Goal: Register for event/course: Register for event/course

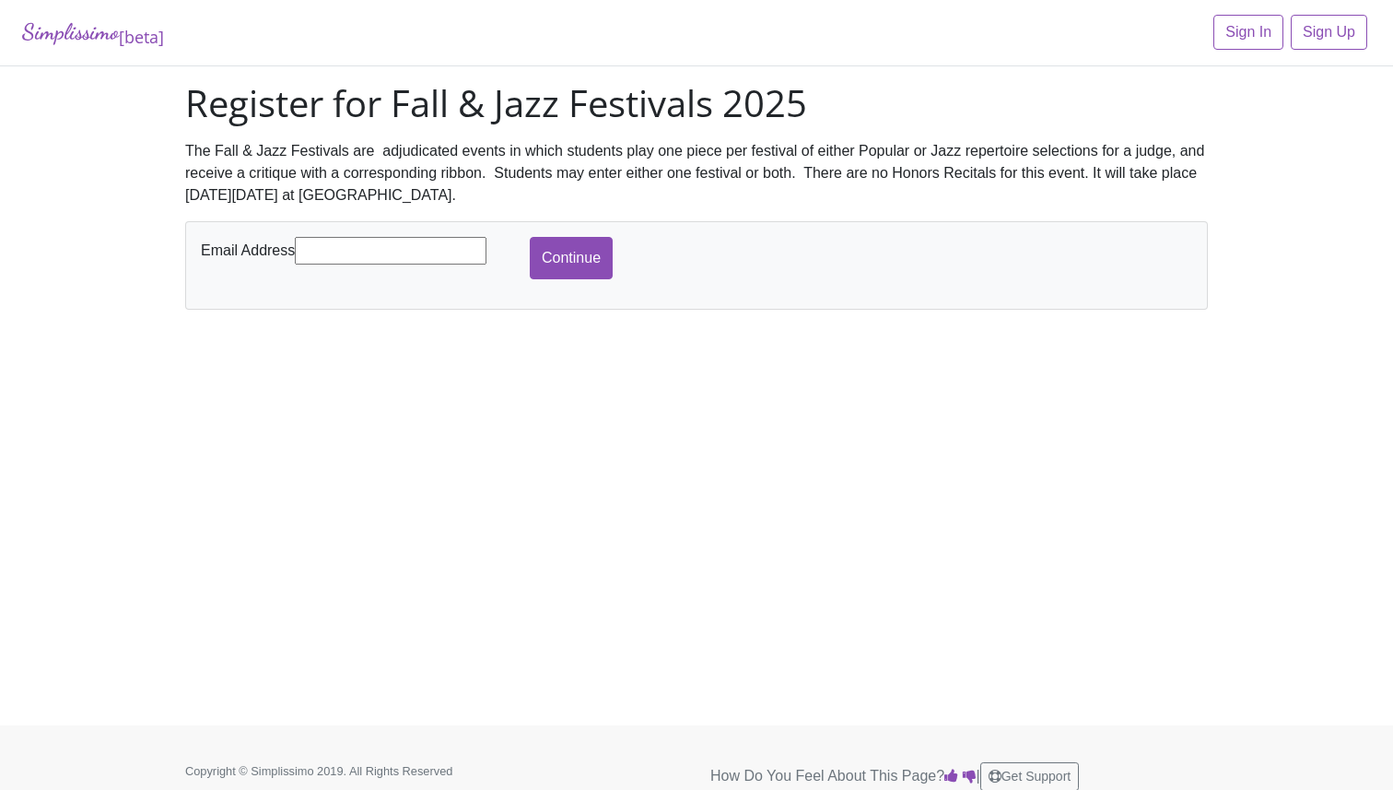
click at [317, 258] on input "text" at bounding box center [391, 251] width 192 height 28
type input "[EMAIL_ADDRESS][DOMAIN_NAME]"
click at [553, 271] on input "Continue" at bounding box center [571, 258] width 83 height 42
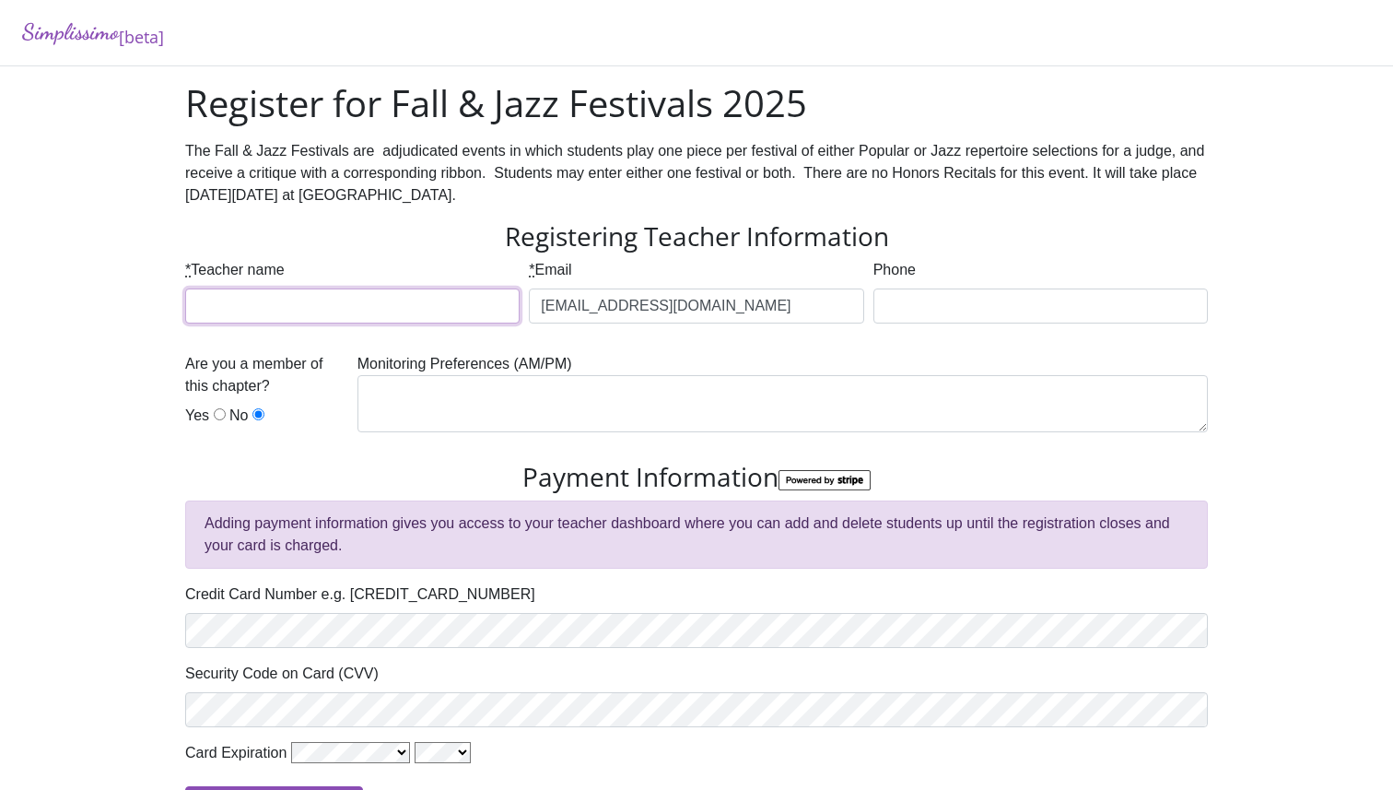
click at [404, 318] on input "* Teacher name" at bounding box center [352, 305] width 334 height 35
type input "[PERSON_NAME]"
click at [915, 325] on div "Phone" at bounding box center [1041, 298] width 344 height 79
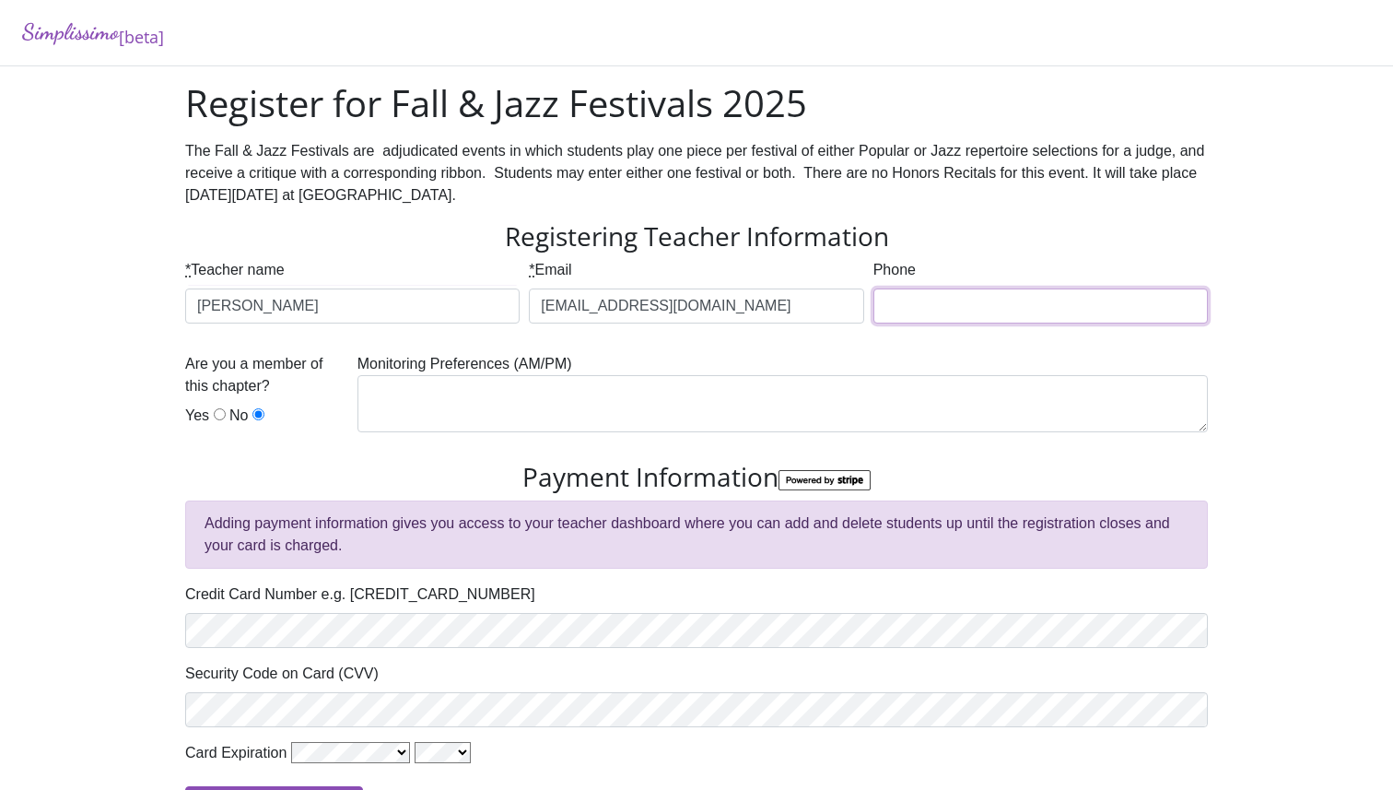
click at [915, 301] on input "Phone" at bounding box center [1040, 305] width 334 height 35
type input "9102332120"
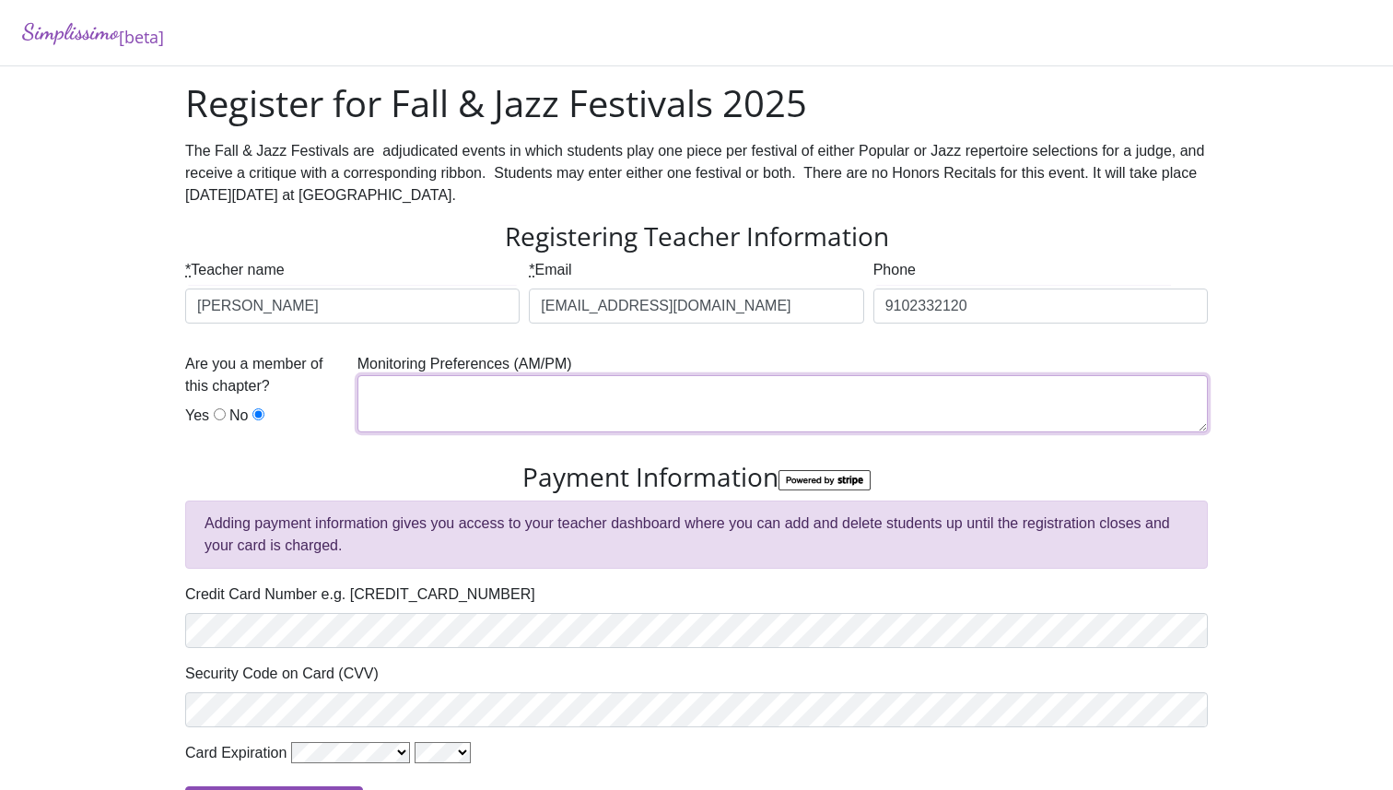
click at [406, 412] on textarea at bounding box center [782, 403] width 850 height 57
type textarea "AM"
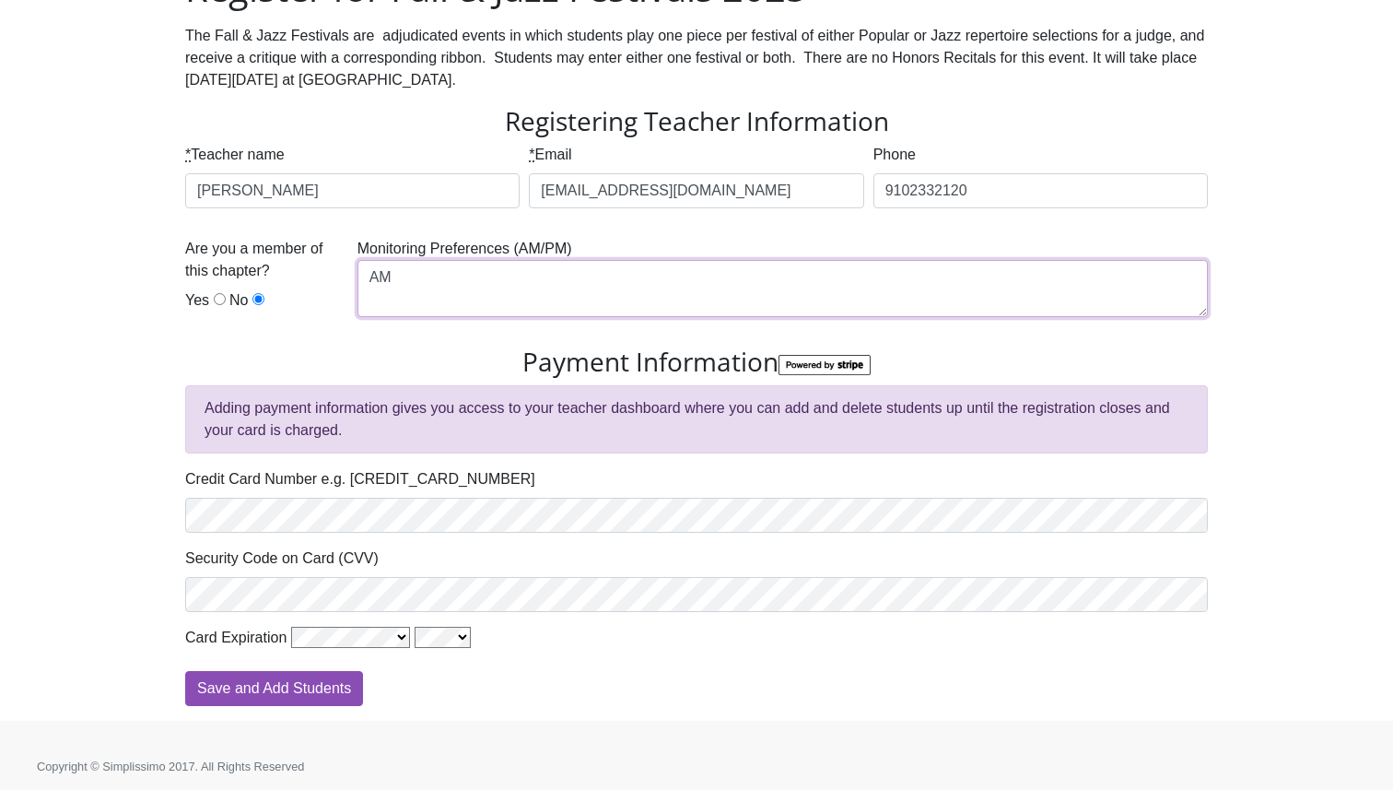
scroll to position [120, 0]
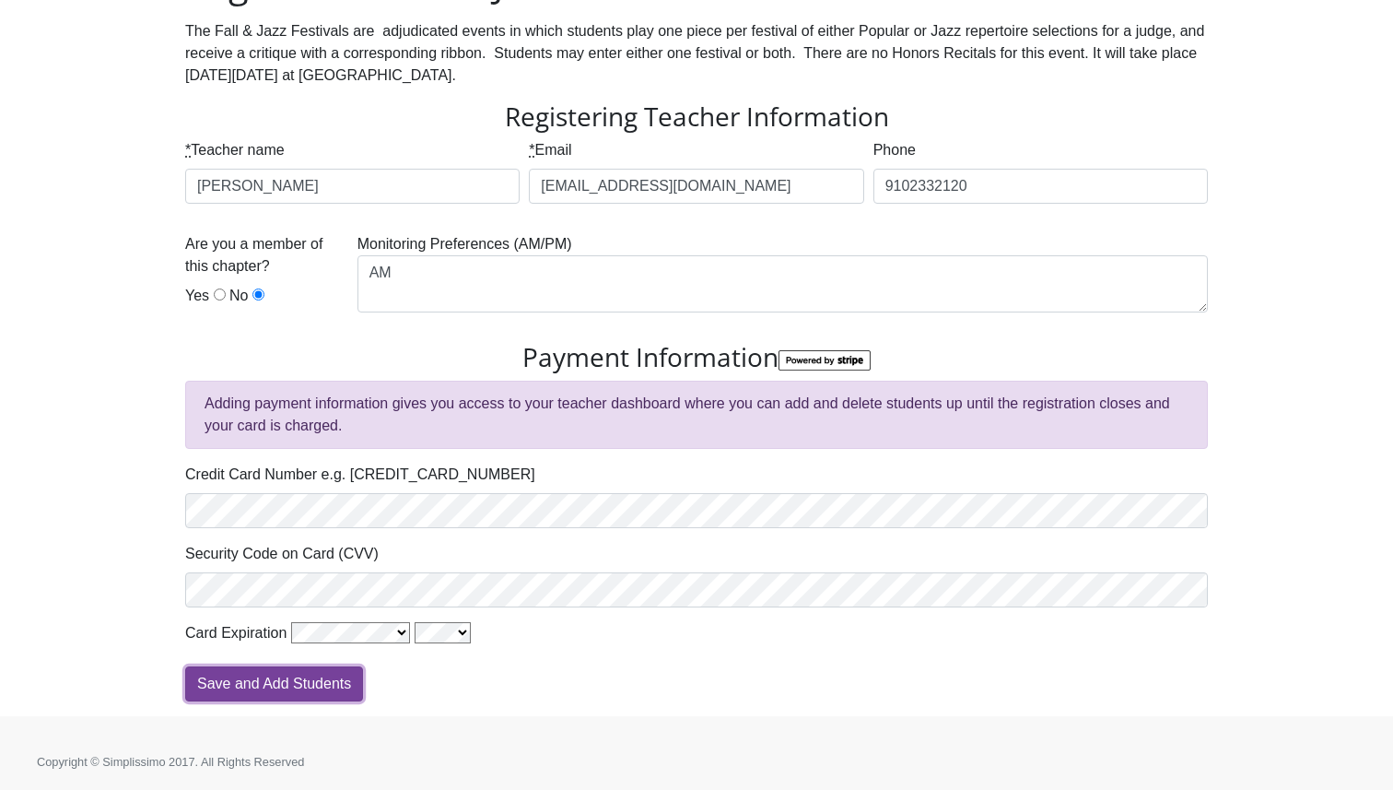
click at [271, 688] on input "Save and Add Students" at bounding box center [274, 683] width 178 height 35
type input "Processing"
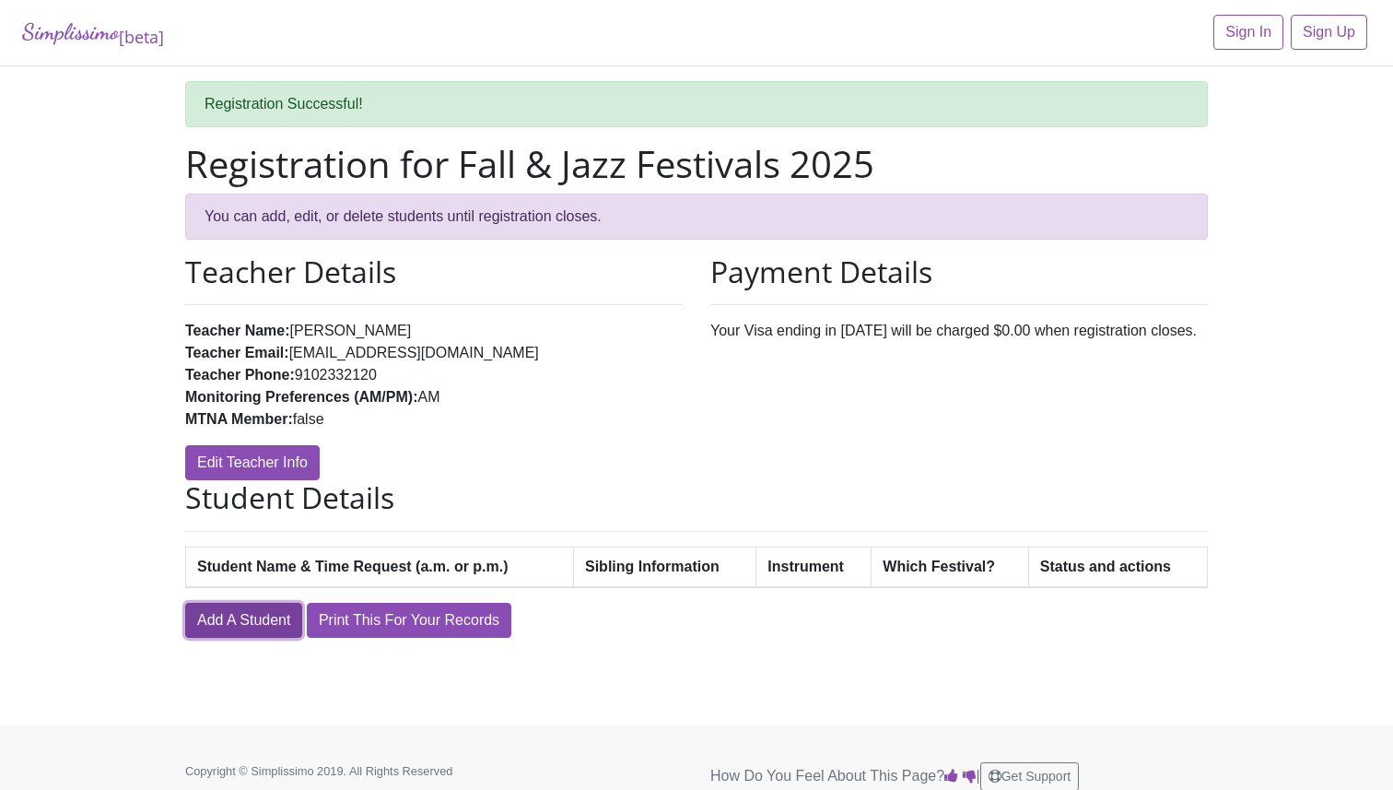
click at [236, 625] on link "Add A Student" at bounding box center [243, 620] width 117 height 35
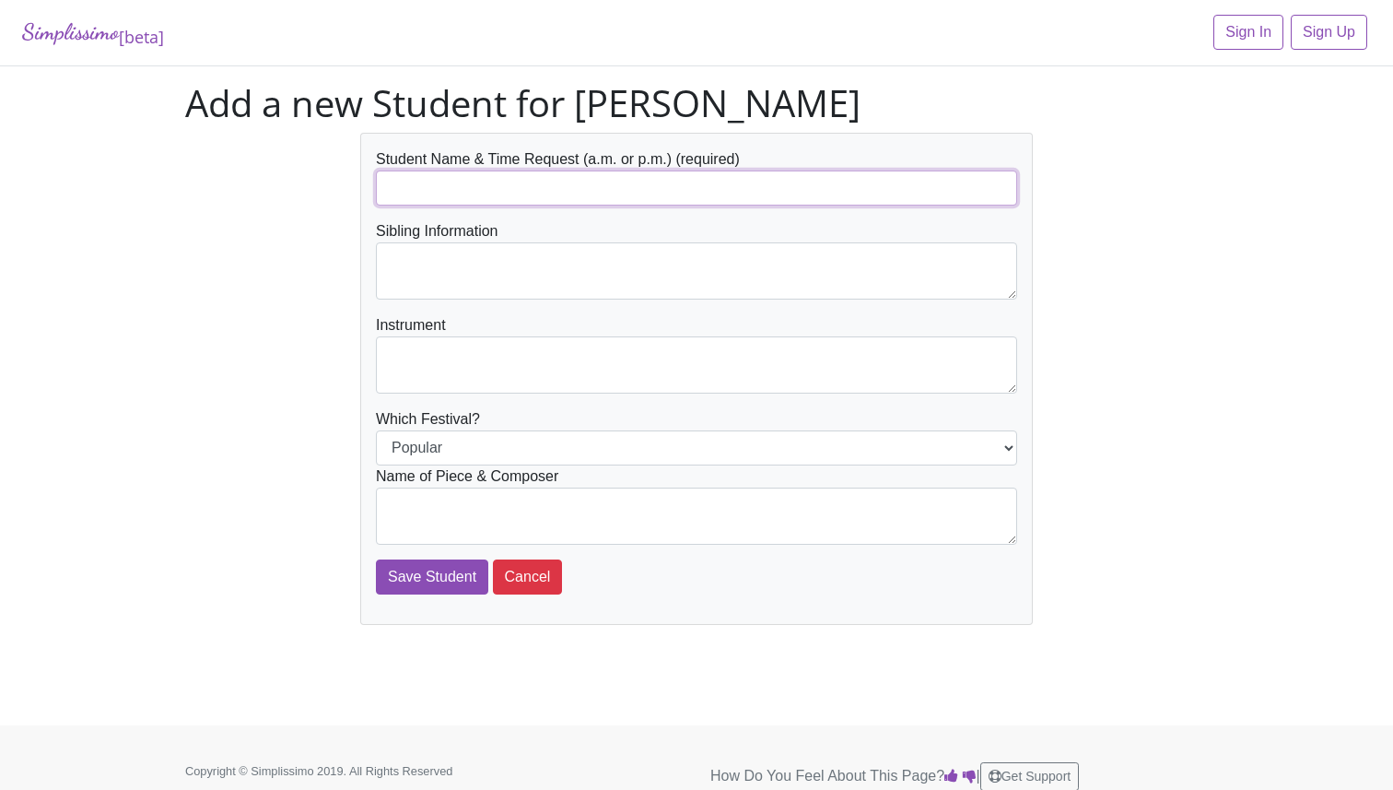
click at [472, 190] on input "text" at bounding box center [696, 187] width 641 height 35
type input "[PERSON_NAME]"
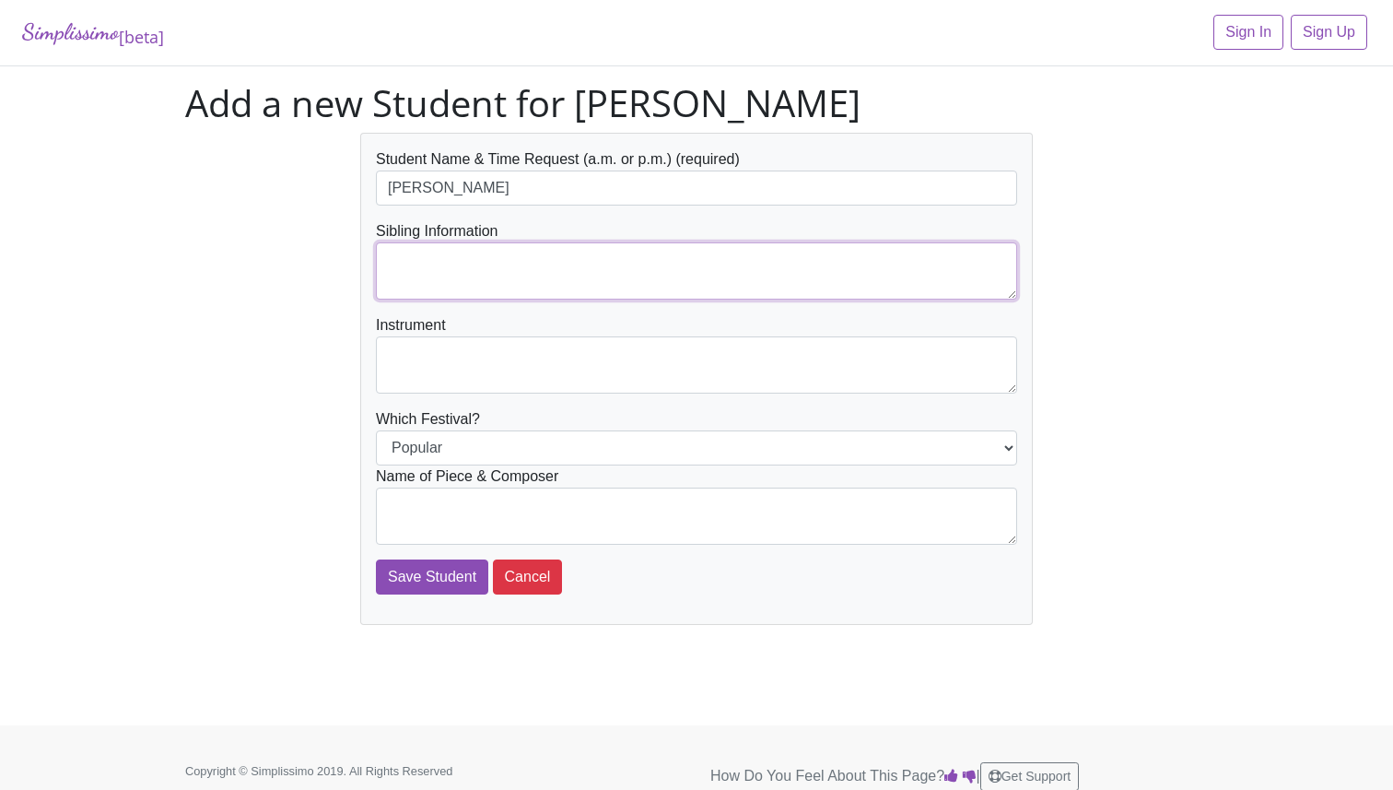
click at [475, 287] on textarea at bounding box center [696, 270] width 641 height 57
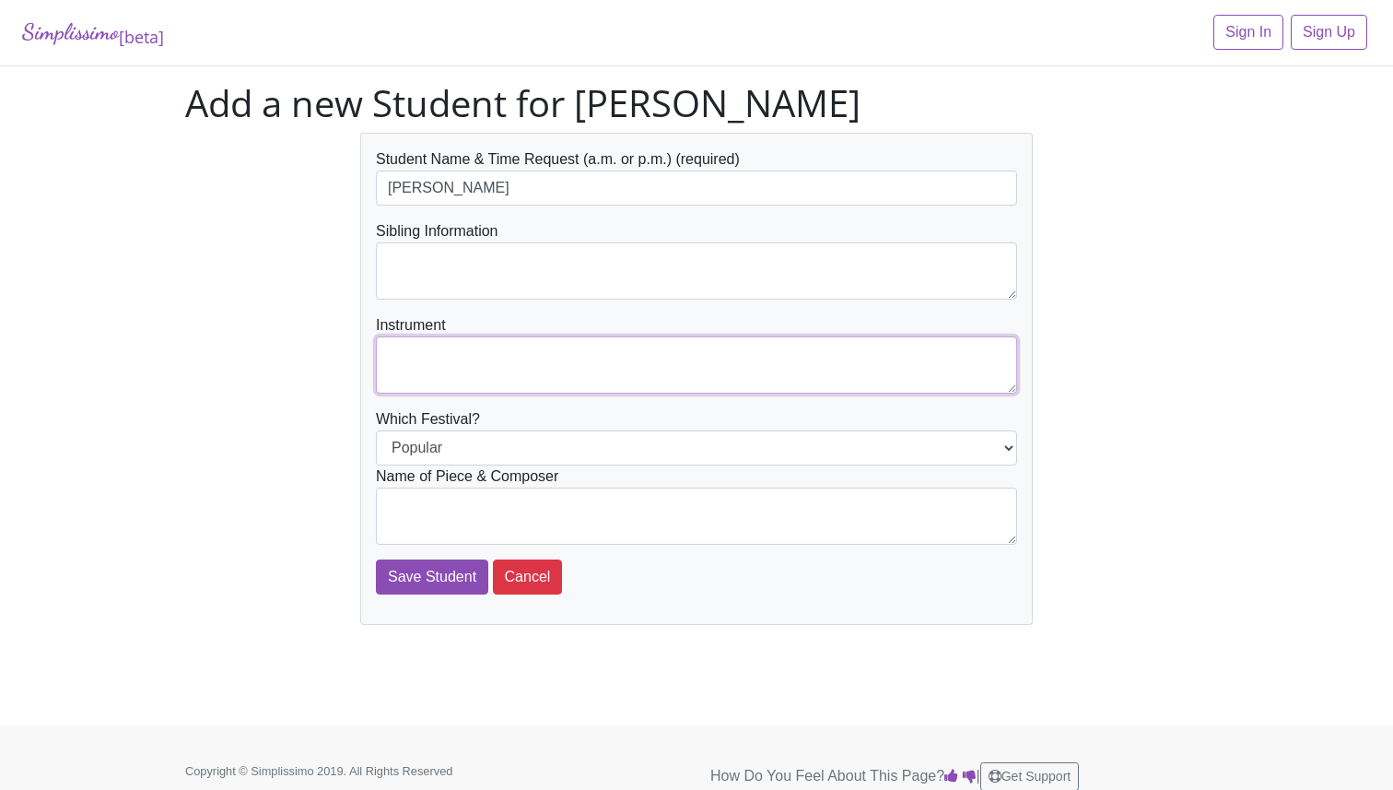
click at [456, 360] on textarea at bounding box center [696, 364] width 641 height 57
type textarea "piano"
click at [463, 455] on select "Popular Jazz" at bounding box center [696, 447] width 641 height 35
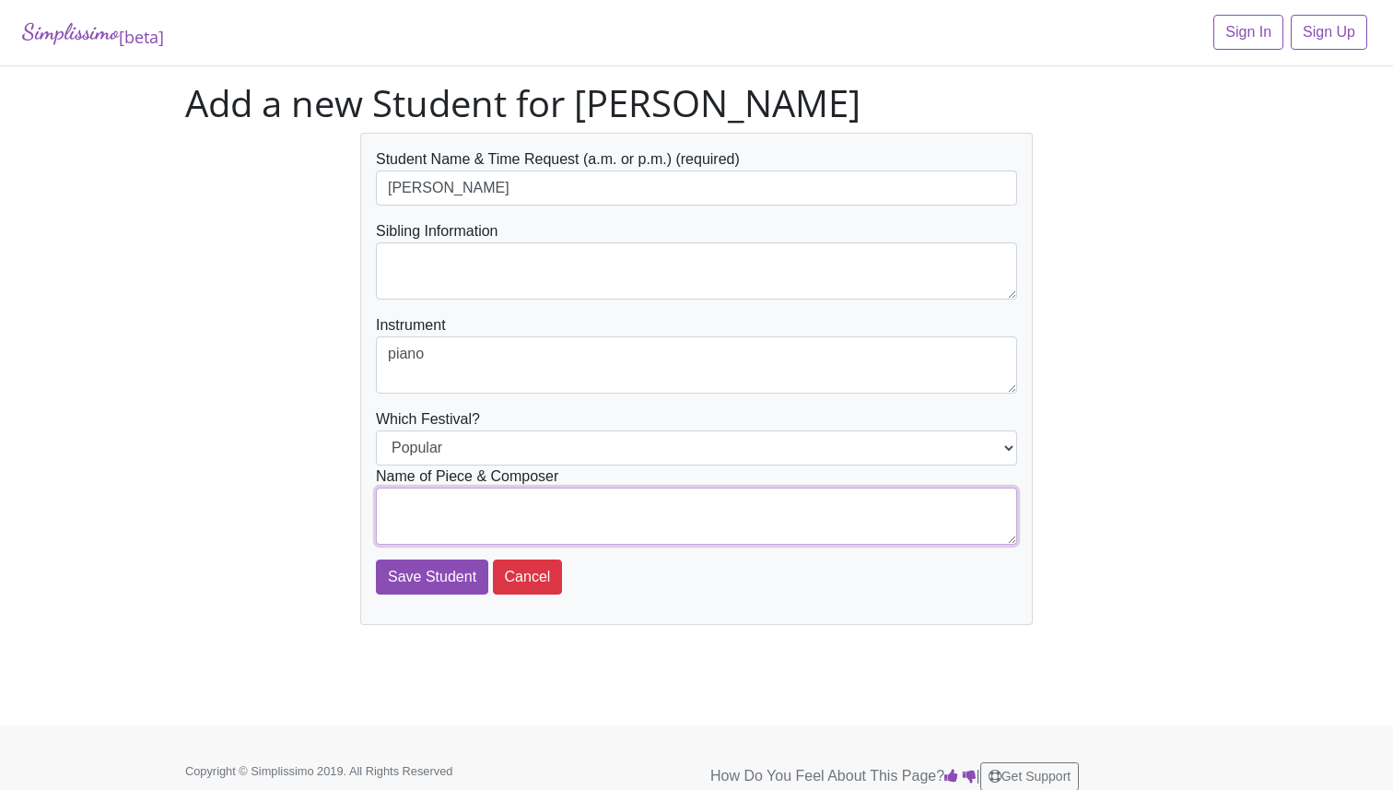
click at [457, 503] on textarea at bounding box center [696, 515] width 641 height 57
type textarea "Over the Rainbow - Harold Arlen"
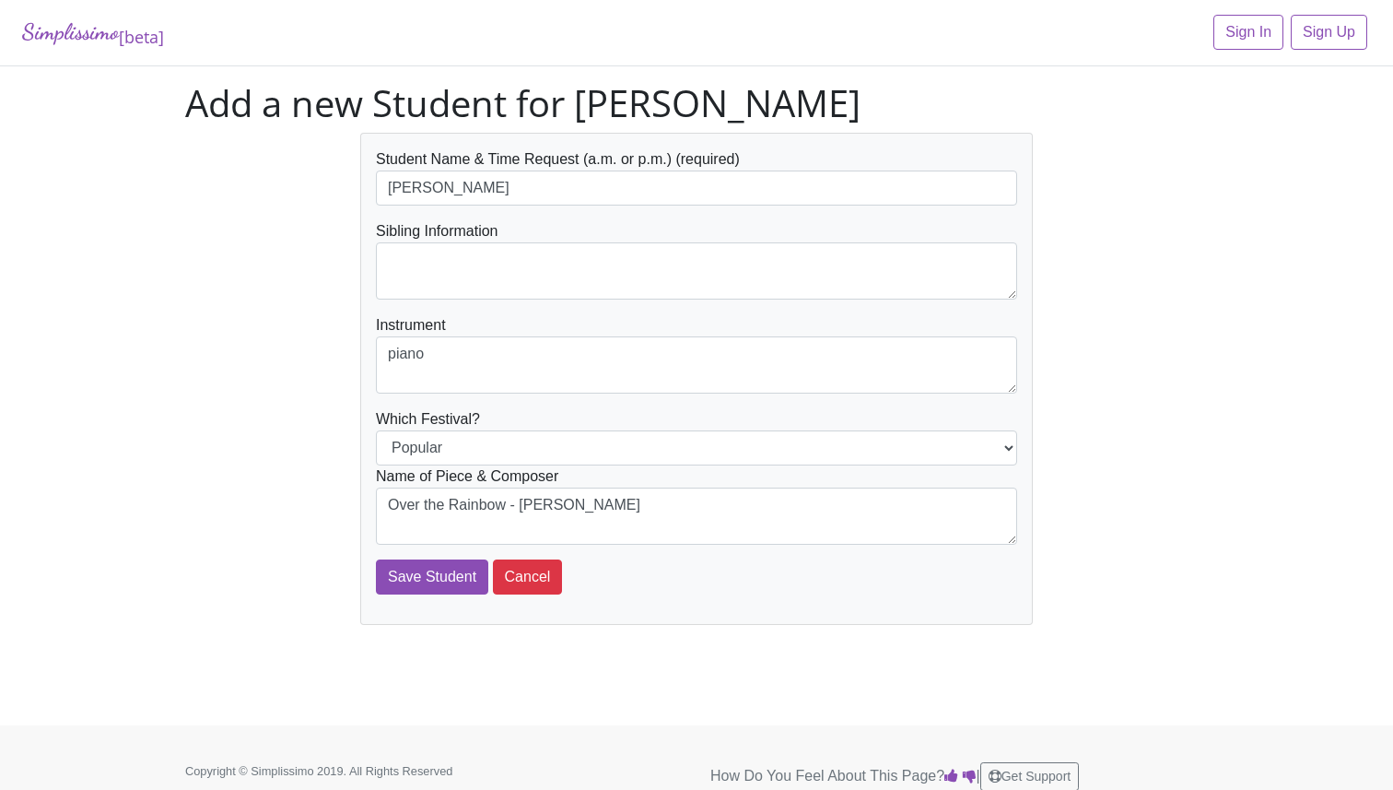
click at [448, 451] on select "Popular Jazz" at bounding box center [696, 447] width 641 height 35
click at [440, 577] on input "Save Student" at bounding box center [432, 576] width 112 height 35
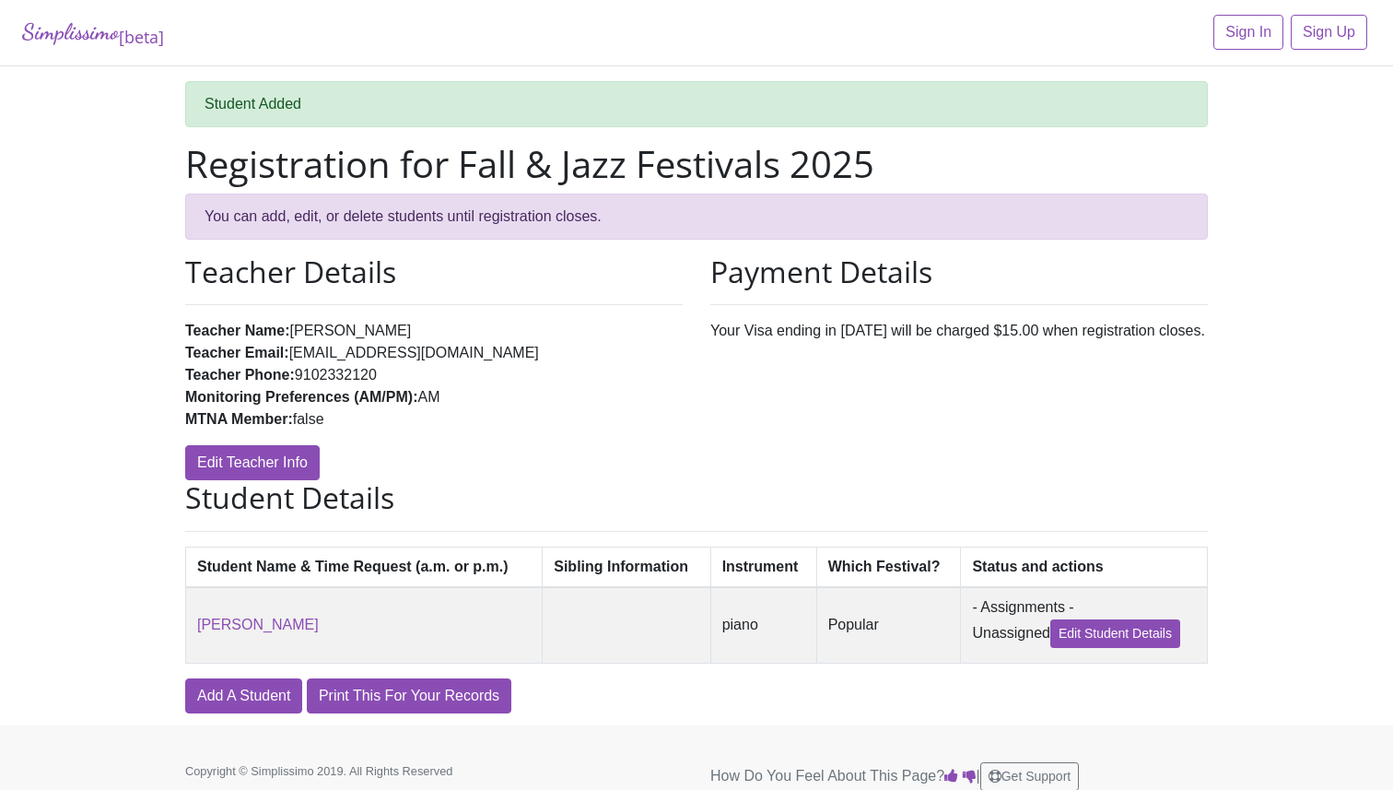
scroll to position [16, 0]
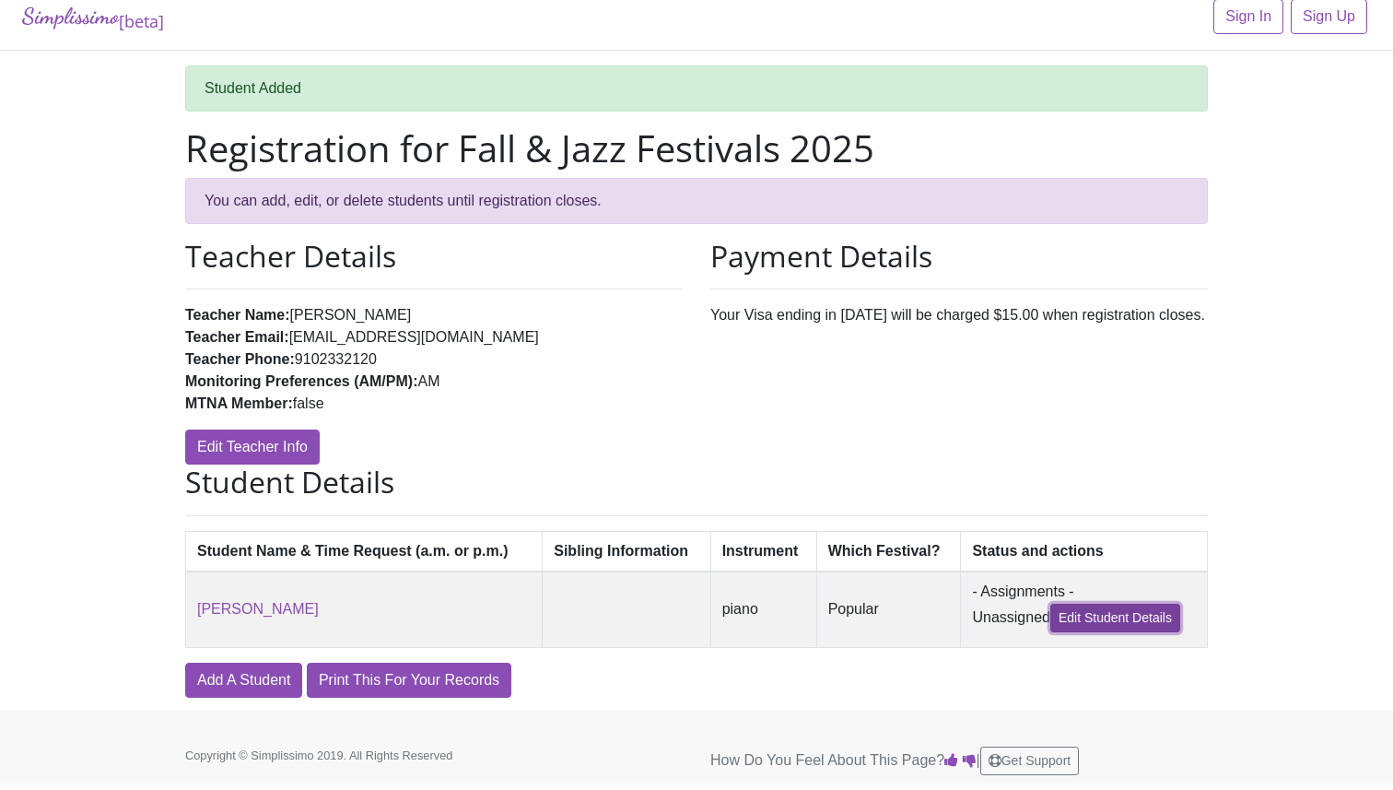
click at [1128, 626] on link "Edit Student Details" at bounding box center [1115, 618] width 130 height 29
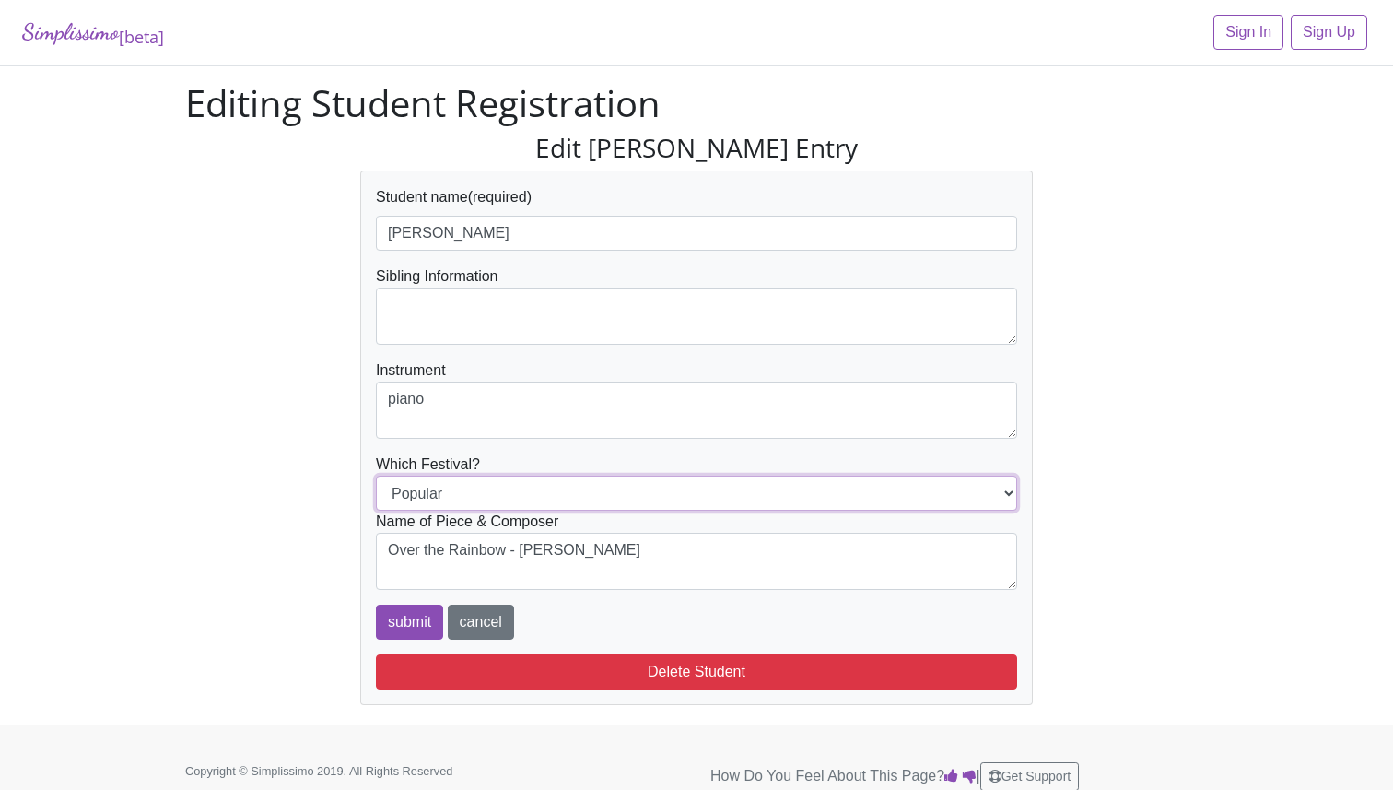
click at [437, 503] on select "Popular Jazz" at bounding box center [696, 492] width 641 height 35
click at [467, 623] on link "cancel" at bounding box center [481, 621] width 66 height 35
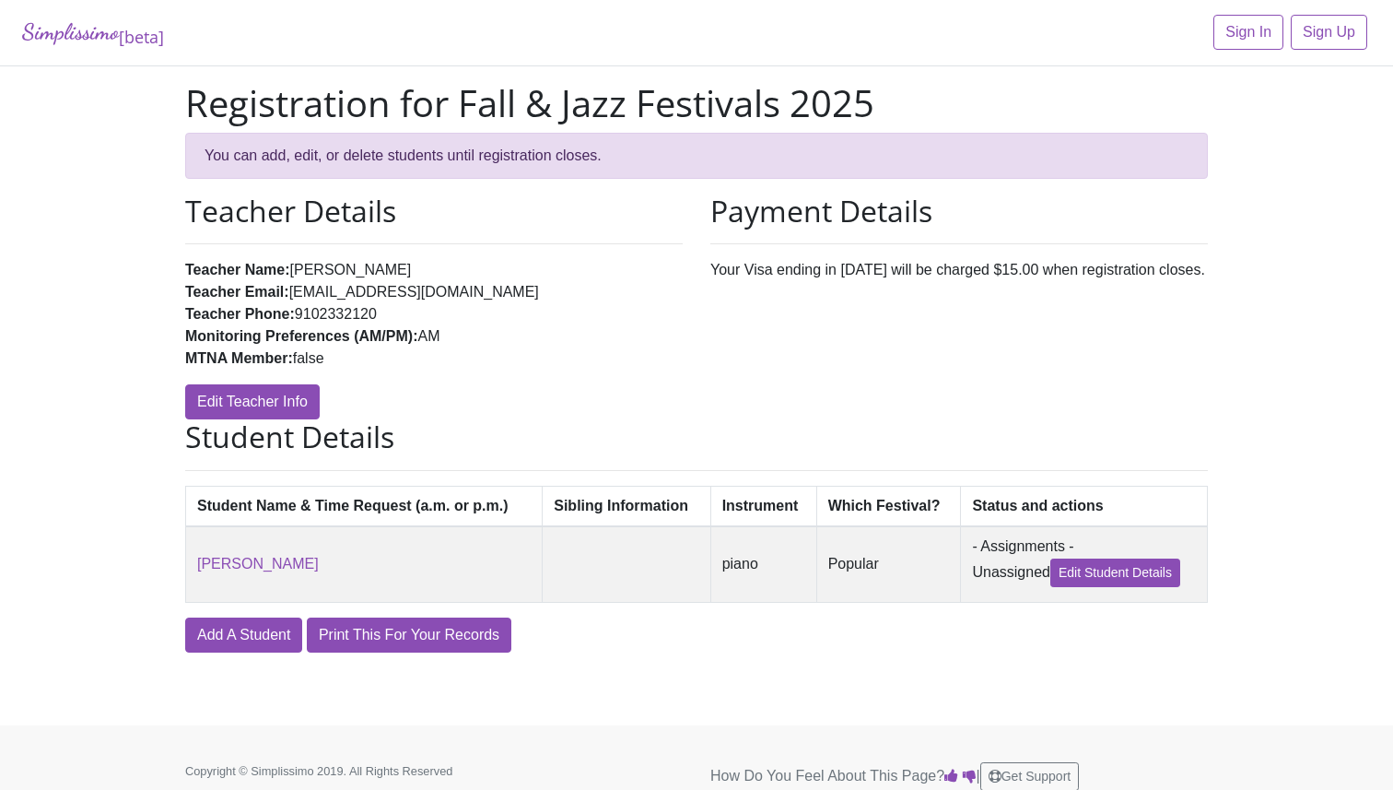
scroll to position [16, 0]
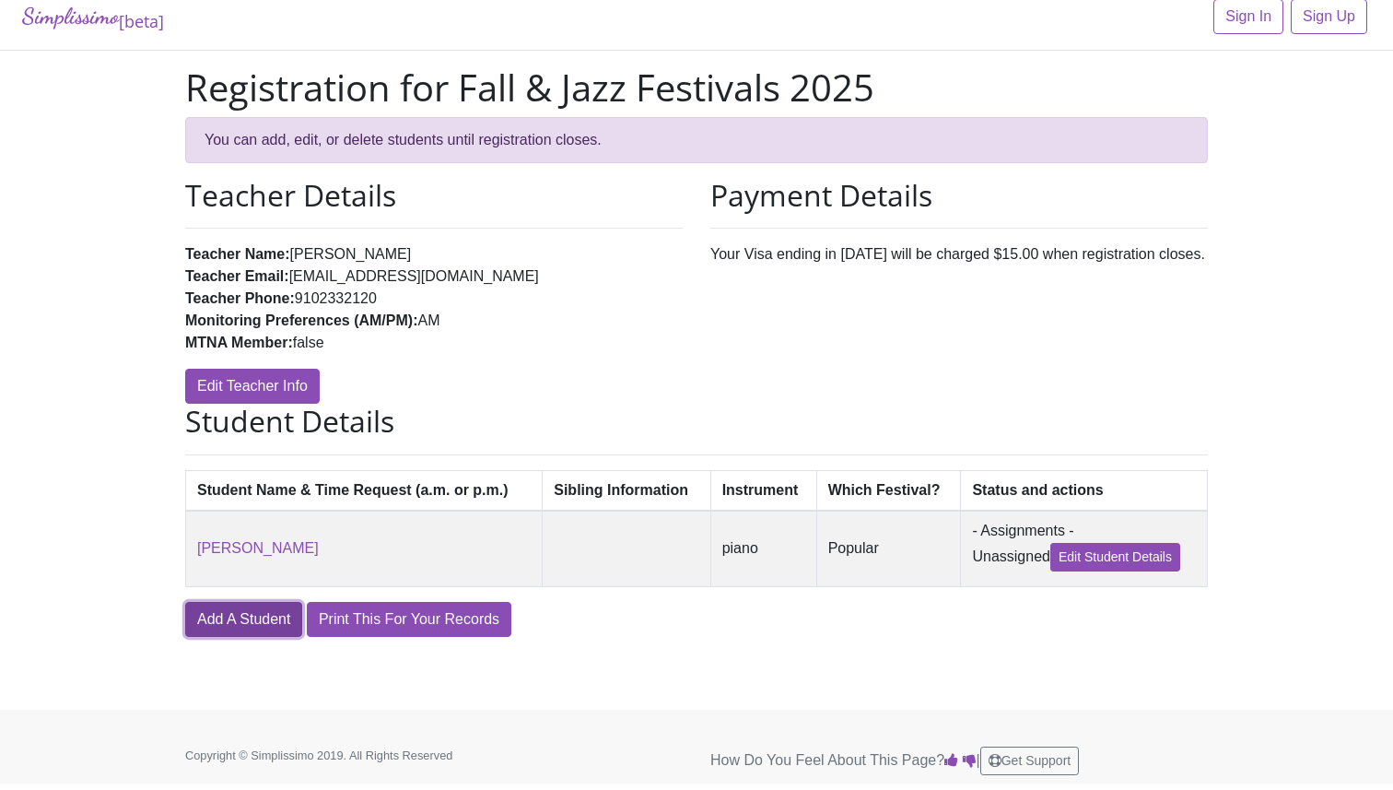
click at [268, 621] on link "Add A Student" at bounding box center [243, 619] width 117 height 35
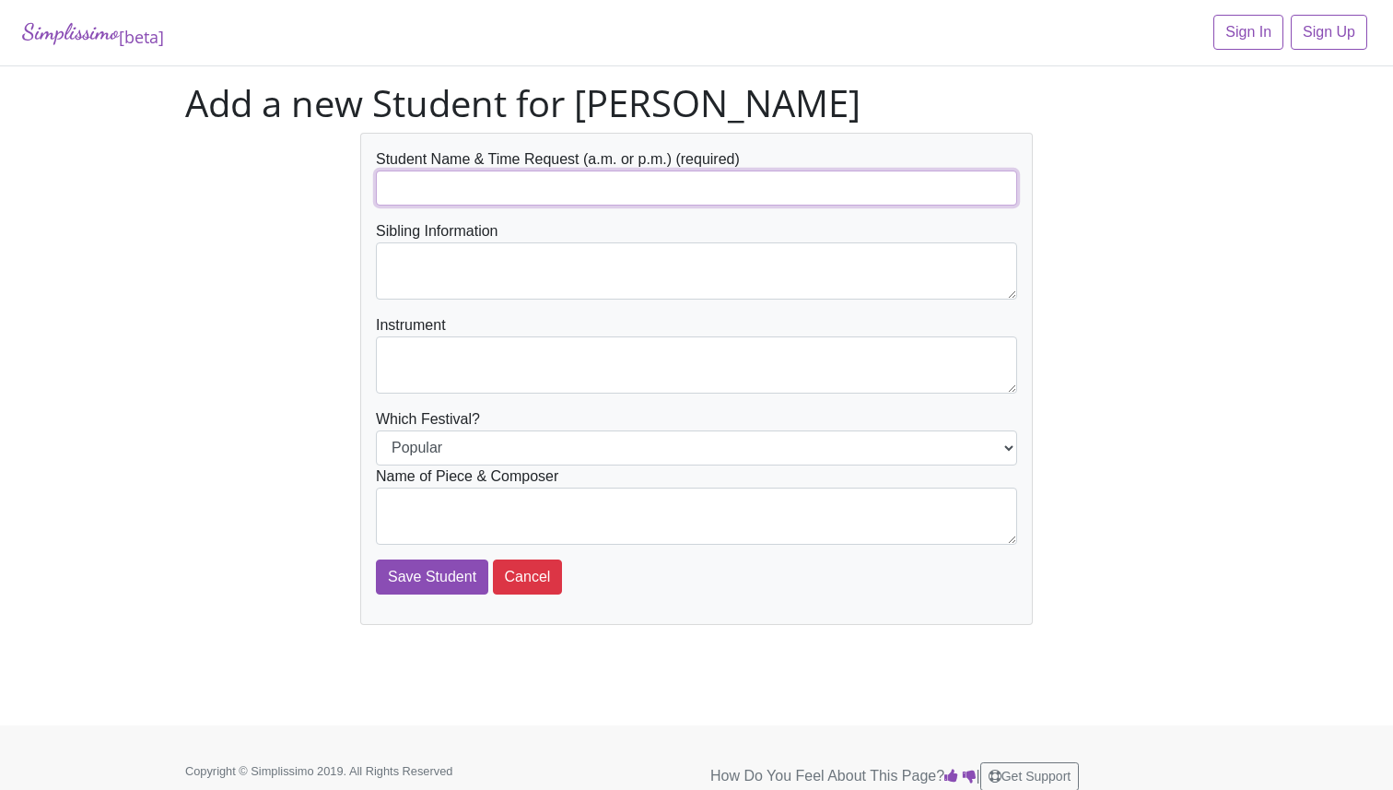
click at [455, 196] on input "text" at bounding box center [696, 187] width 641 height 35
type input "[PERSON_NAME]"
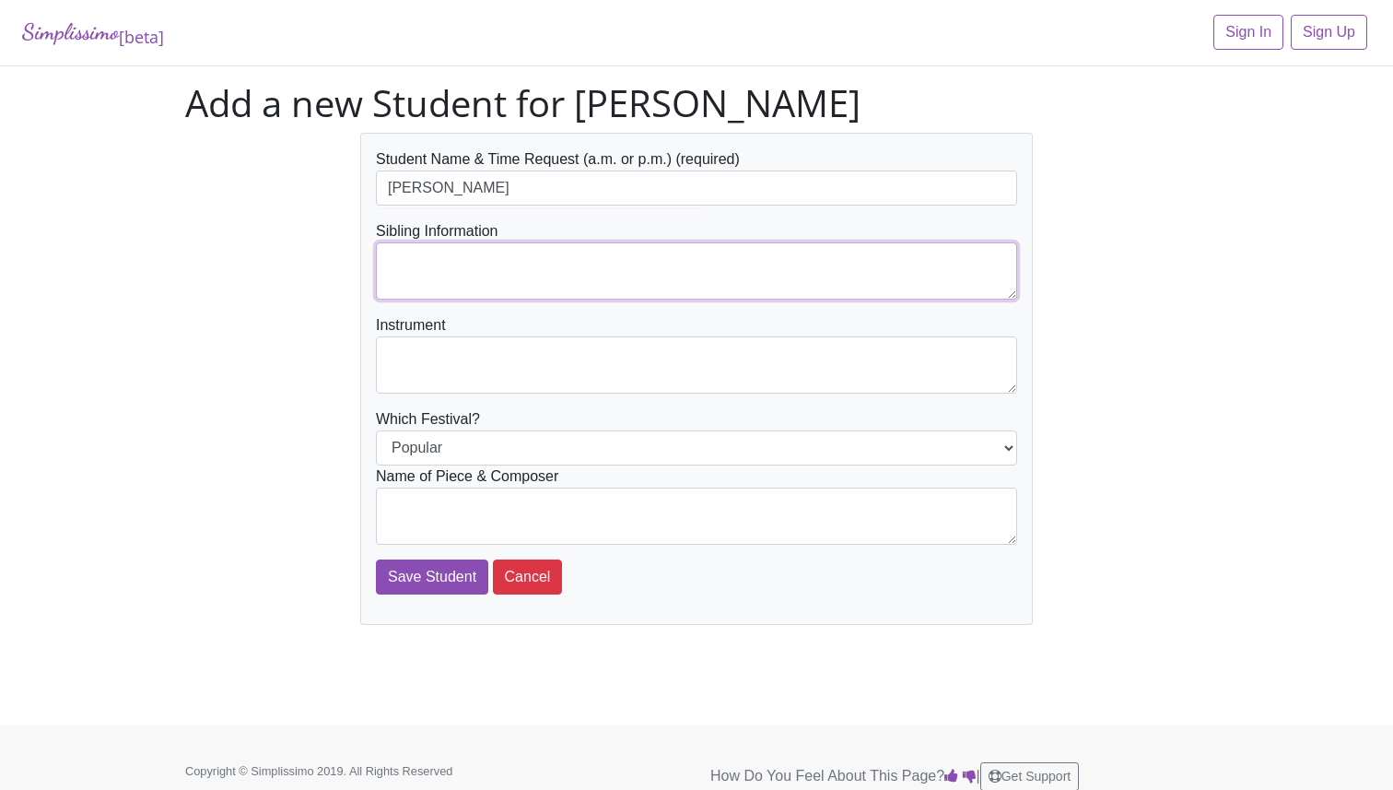
click at [486, 257] on textarea at bounding box center [696, 270] width 641 height 57
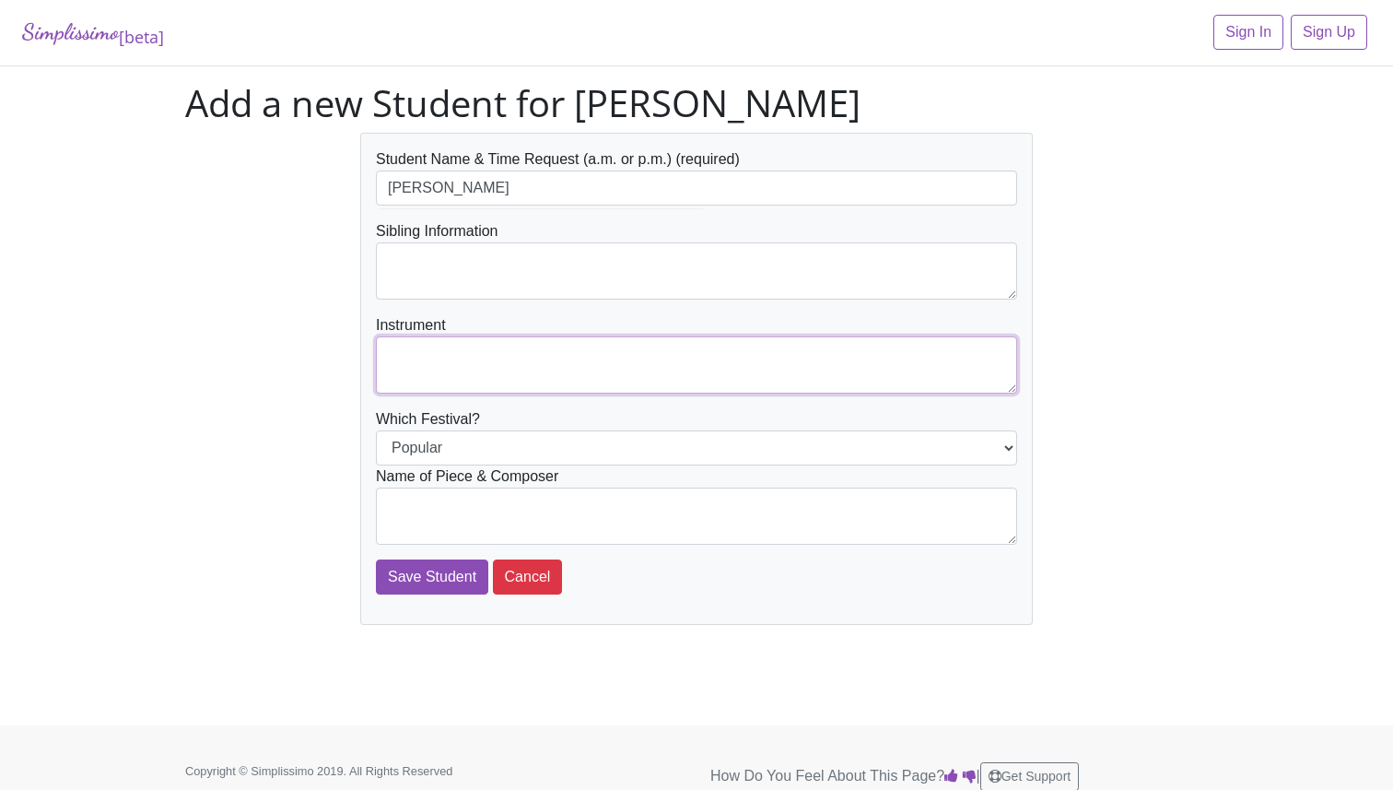
click at [453, 350] on textarea at bounding box center [696, 364] width 641 height 57
type textarea "piano"
click at [431, 456] on select "Popular Jazz" at bounding box center [696, 447] width 641 height 35
select select "Jazz"
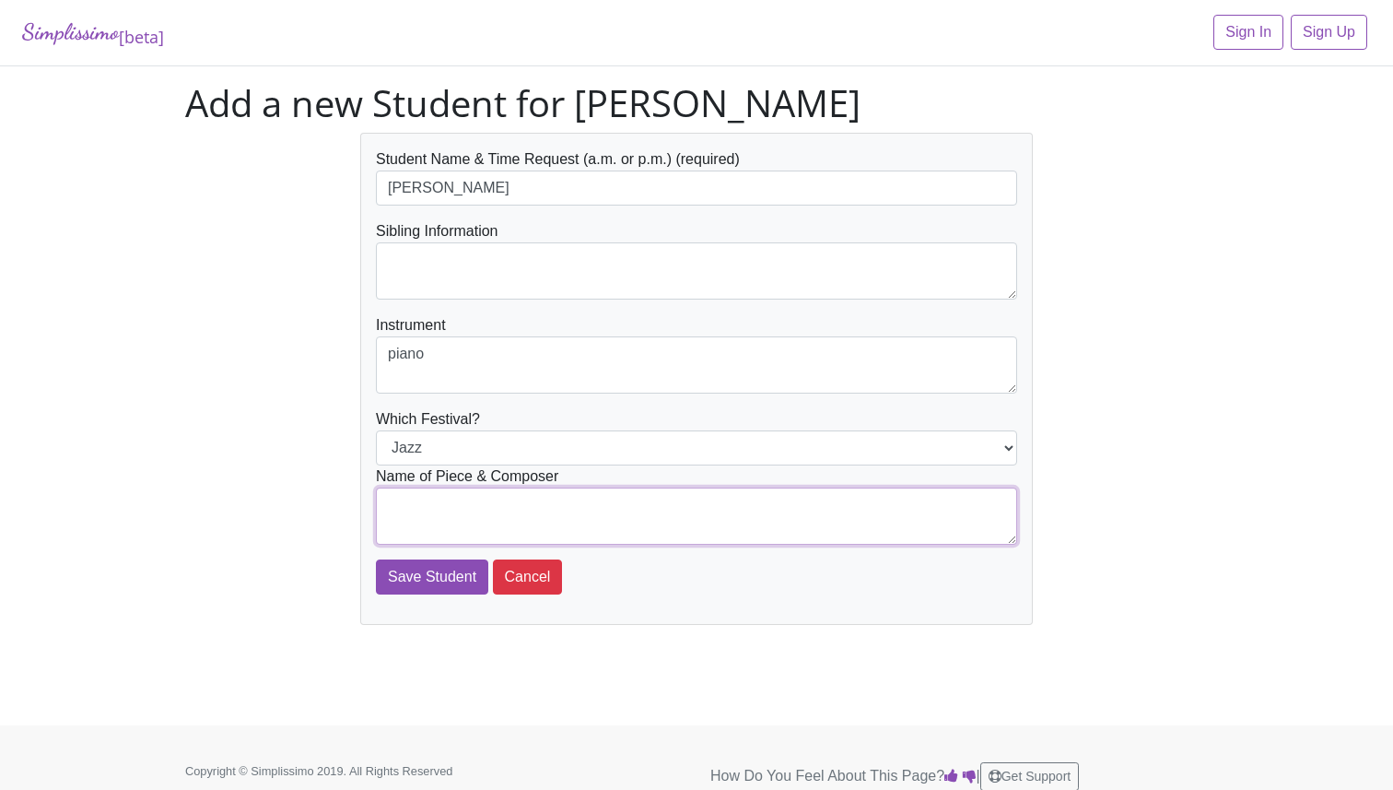
click at [429, 491] on textarea at bounding box center [696, 515] width 641 height 57
type textarea "Cool Blue - Joe Gargiulo"
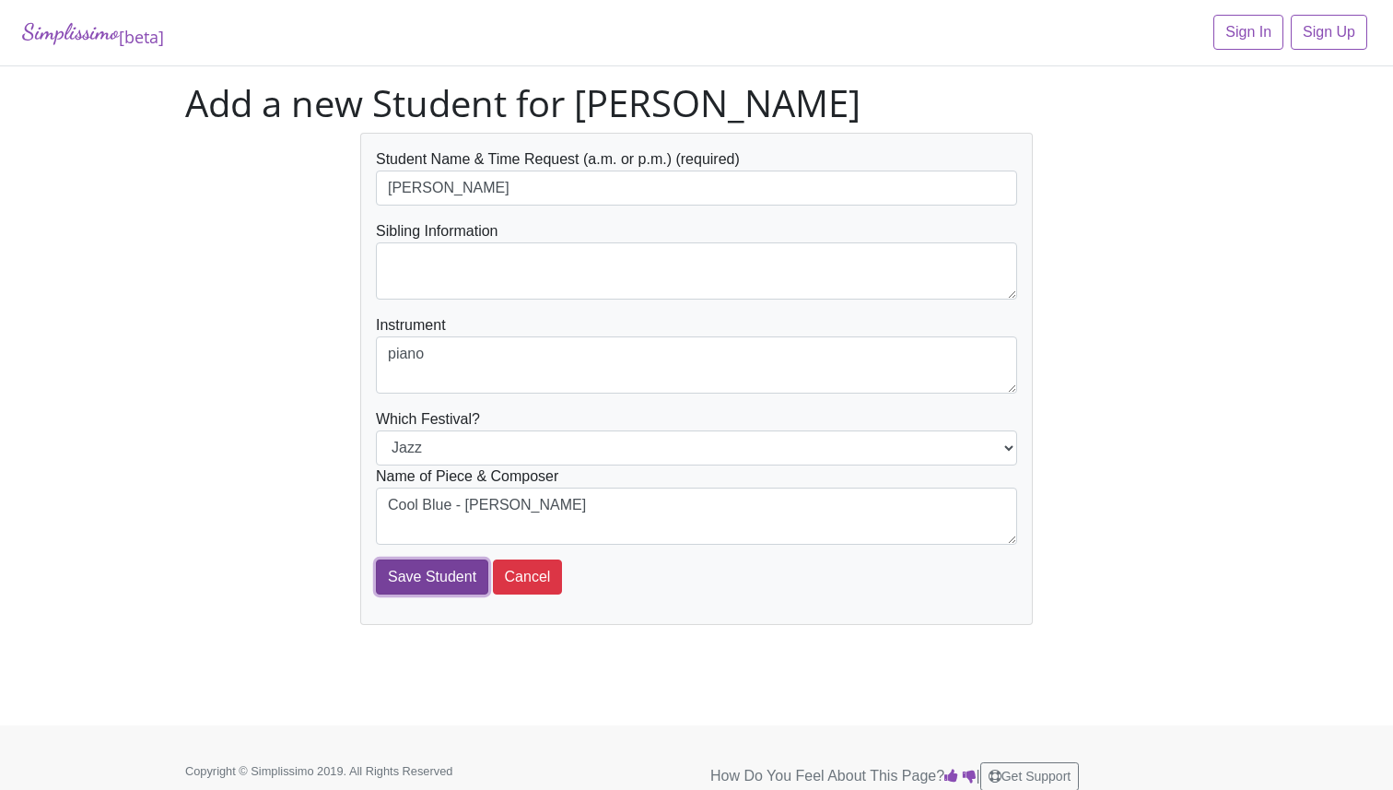
click at [409, 575] on input "Save Student" at bounding box center [432, 576] width 112 height 35
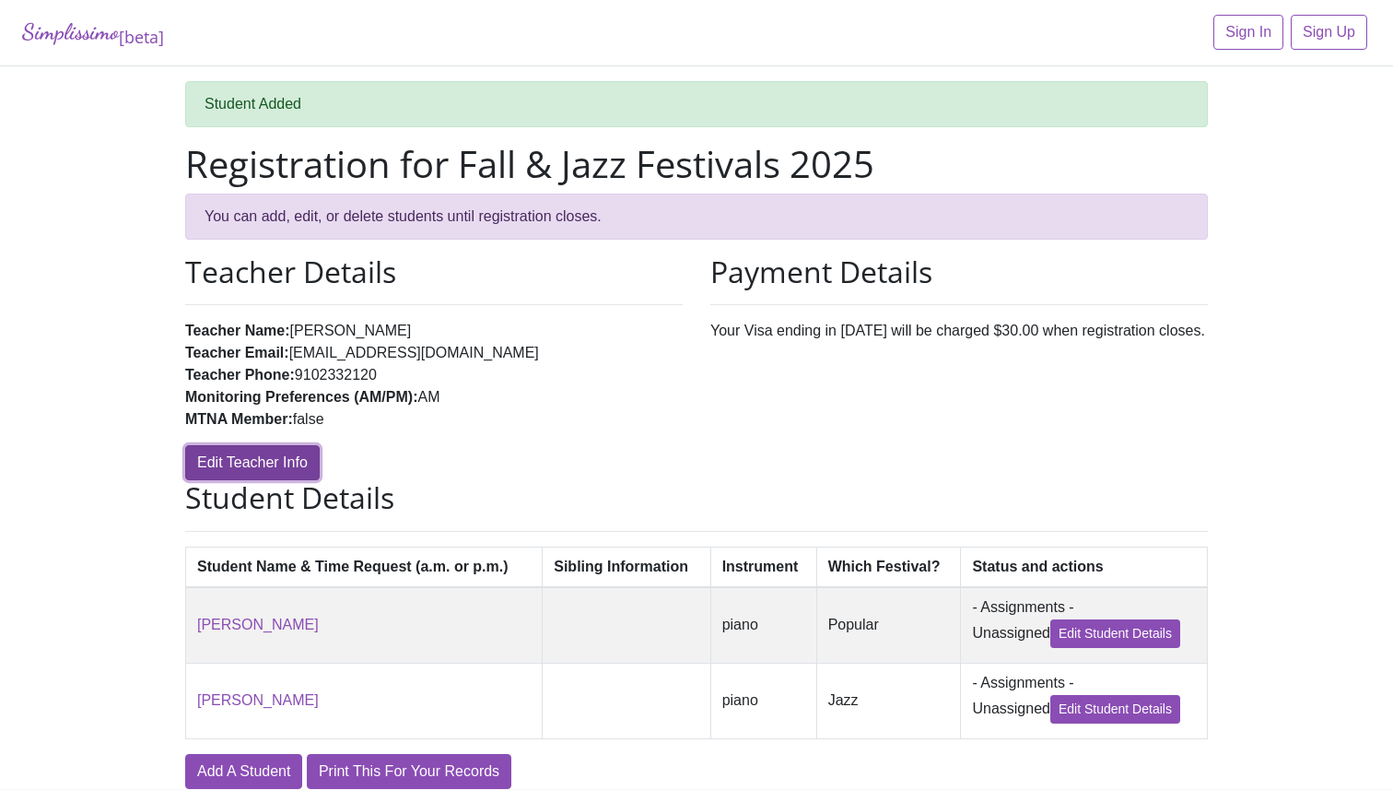
click at [248, 452] on link "Edit Teacher Info" at bounding box center [252, 462] width 135 height 35
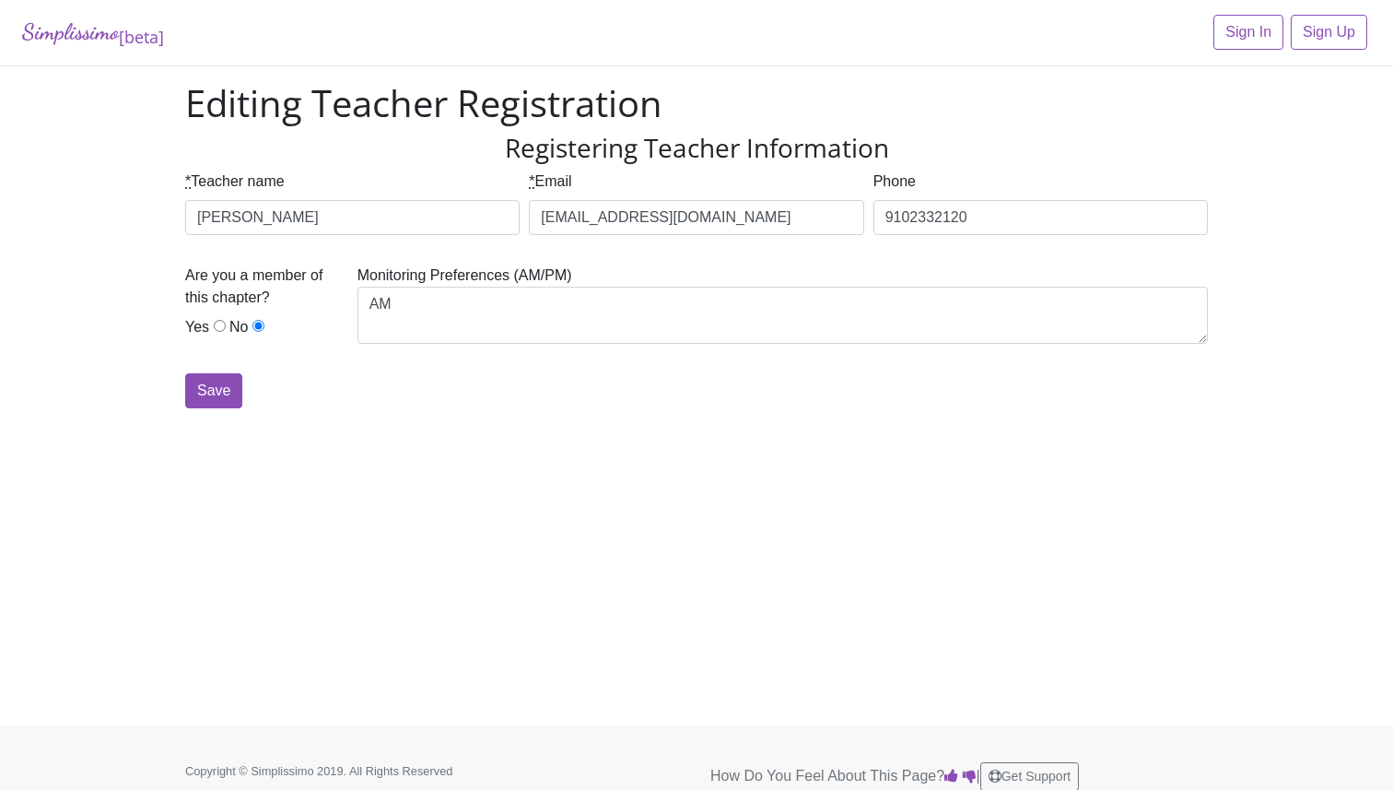
click at [226, 322] on div "Are you a member of this chapter? Yes No" at bounding box center [266, 304] width 163 height 81
click at [222, 326] on input "Yes" at bounding box center [220, 326] width 12 height 12
radio input "true"
click at [212, 381] on input "Save" at bounding box center [213, 390] width 57 height 35
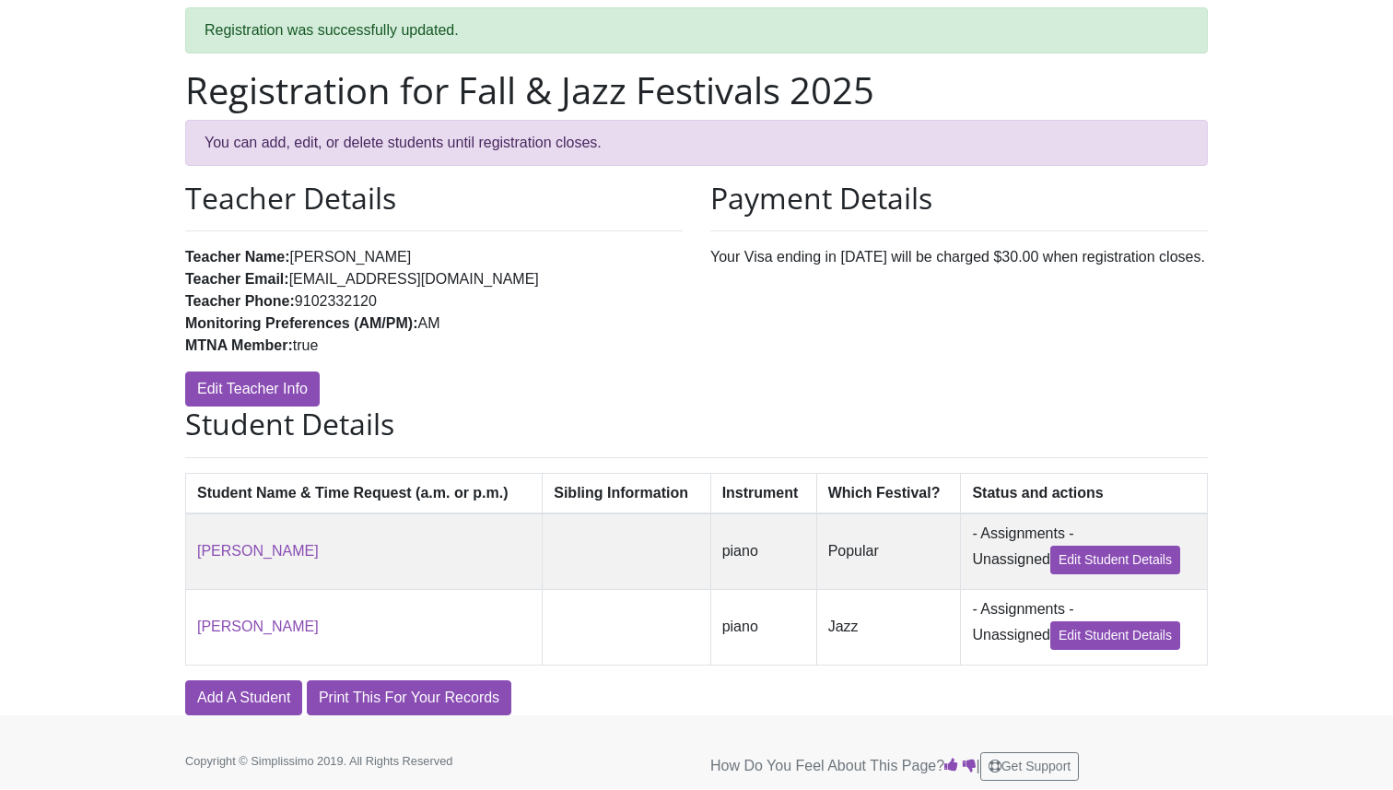
scroll to position [81, 0]
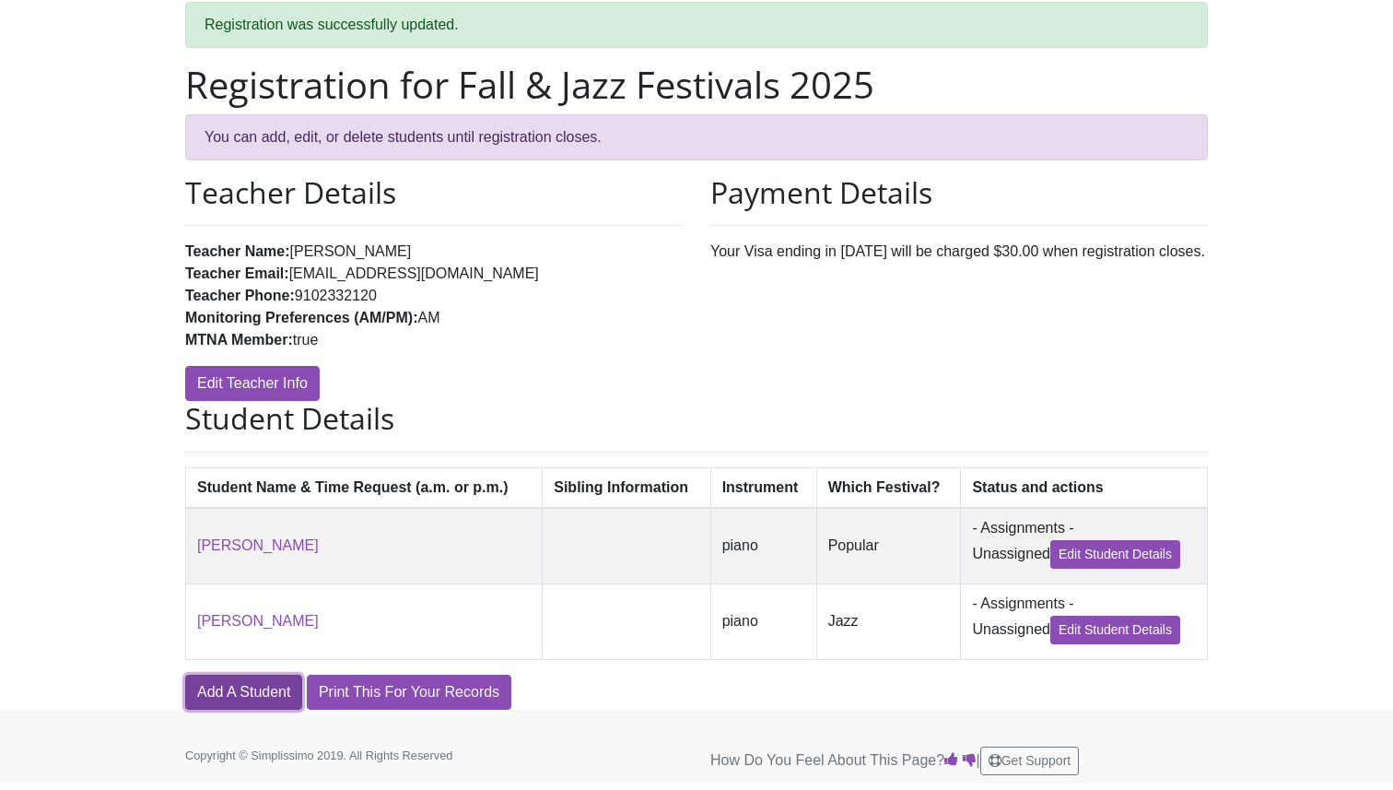
click at [272, 692] on link "Add A Student" at bounding box center [243, 691] width 117 height 35
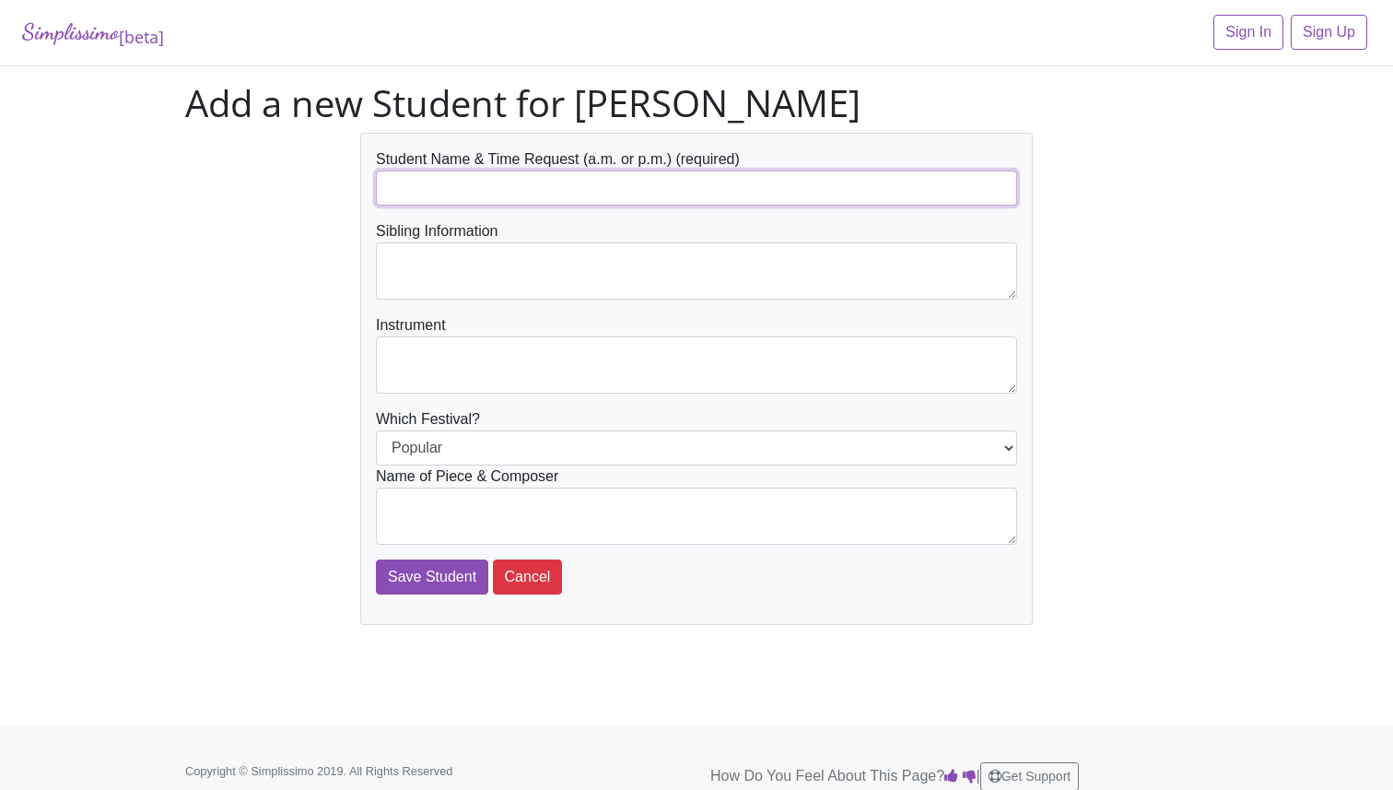
click at [479, 193] on input "text" at bounding box center [696, 187] width 641 height 35
type input "[PERSON_NAME]"
click at [426, 381] on textarea at bounding box center [696, 364] width 641 height 57
type textarea "piano"
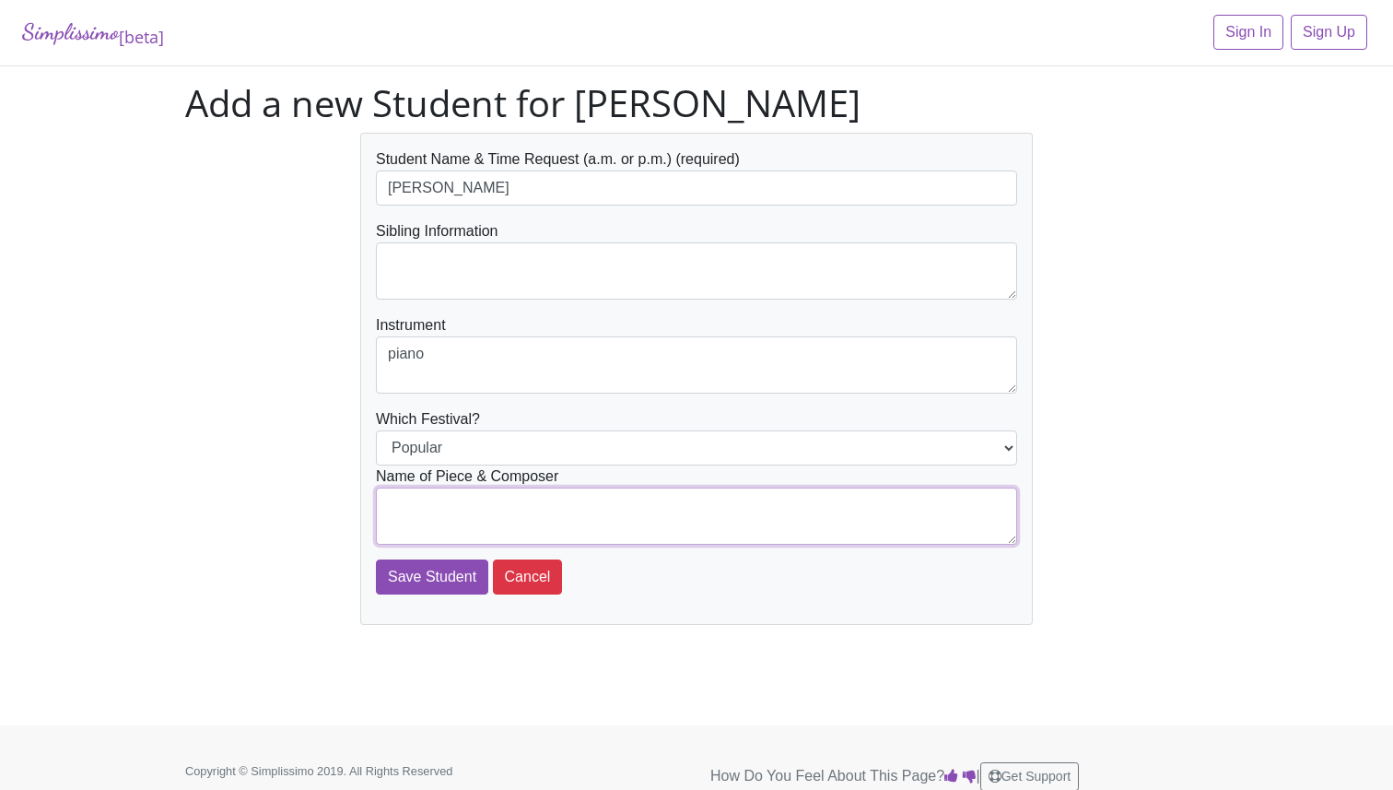
click at [435, 487] on textarea at bounding box center [696, 515] width 641 height 57
type textarea "Bennie and the Jets - Elton John"
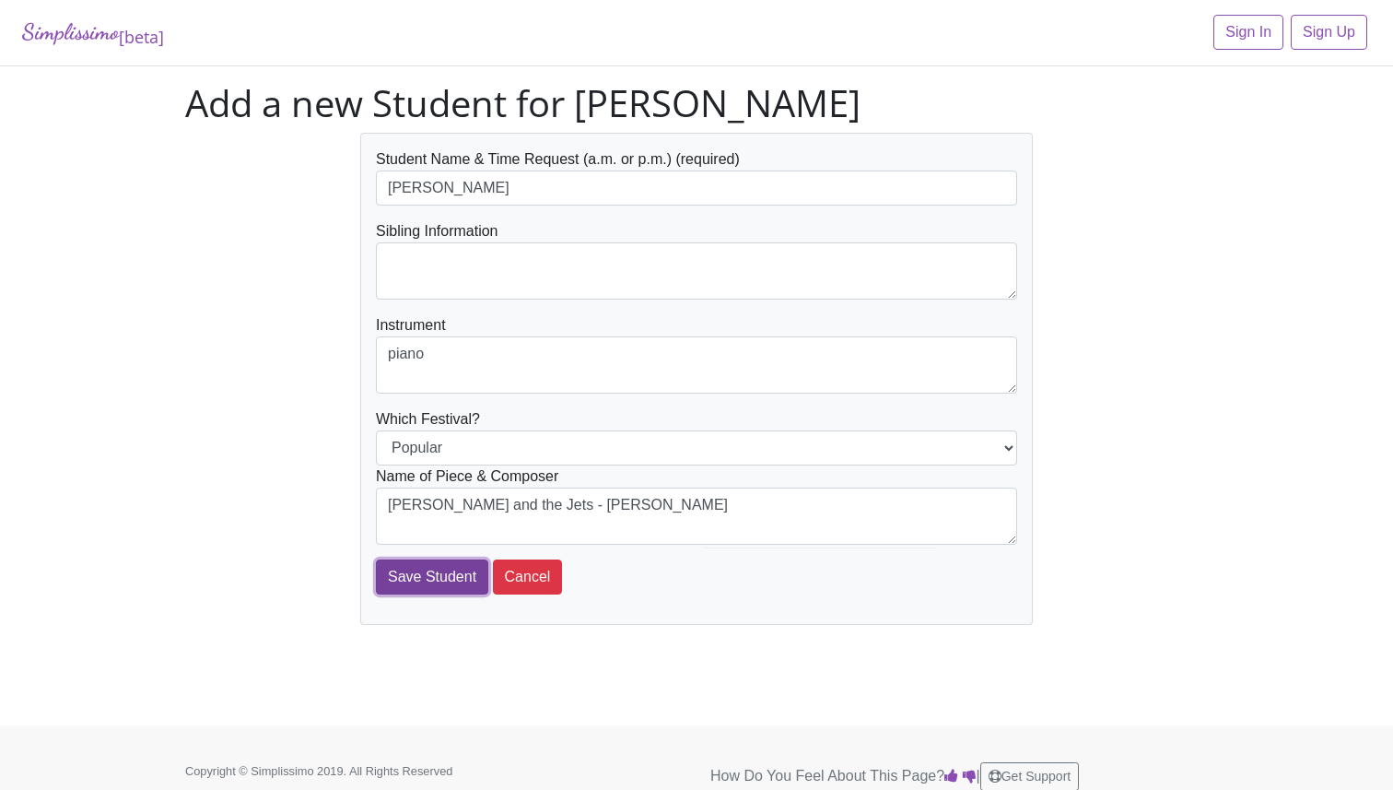
click at [396, 569] on input "Save Student" at bounding box center [432, 576] width 112 height 35
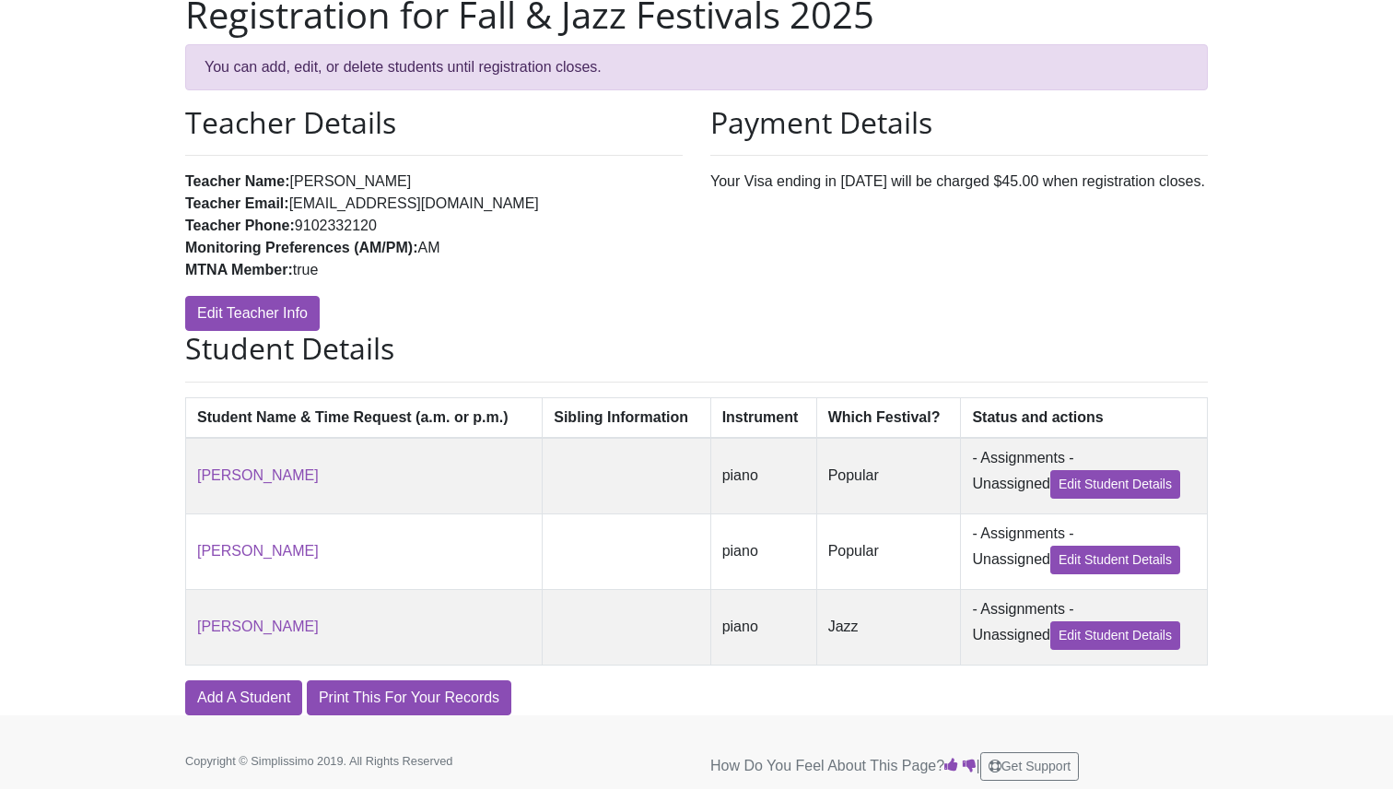
scroll to position [150, 0]
click at [229, 688] on link "Add A Student" at bounding box center [243, 696] width 117 height 35
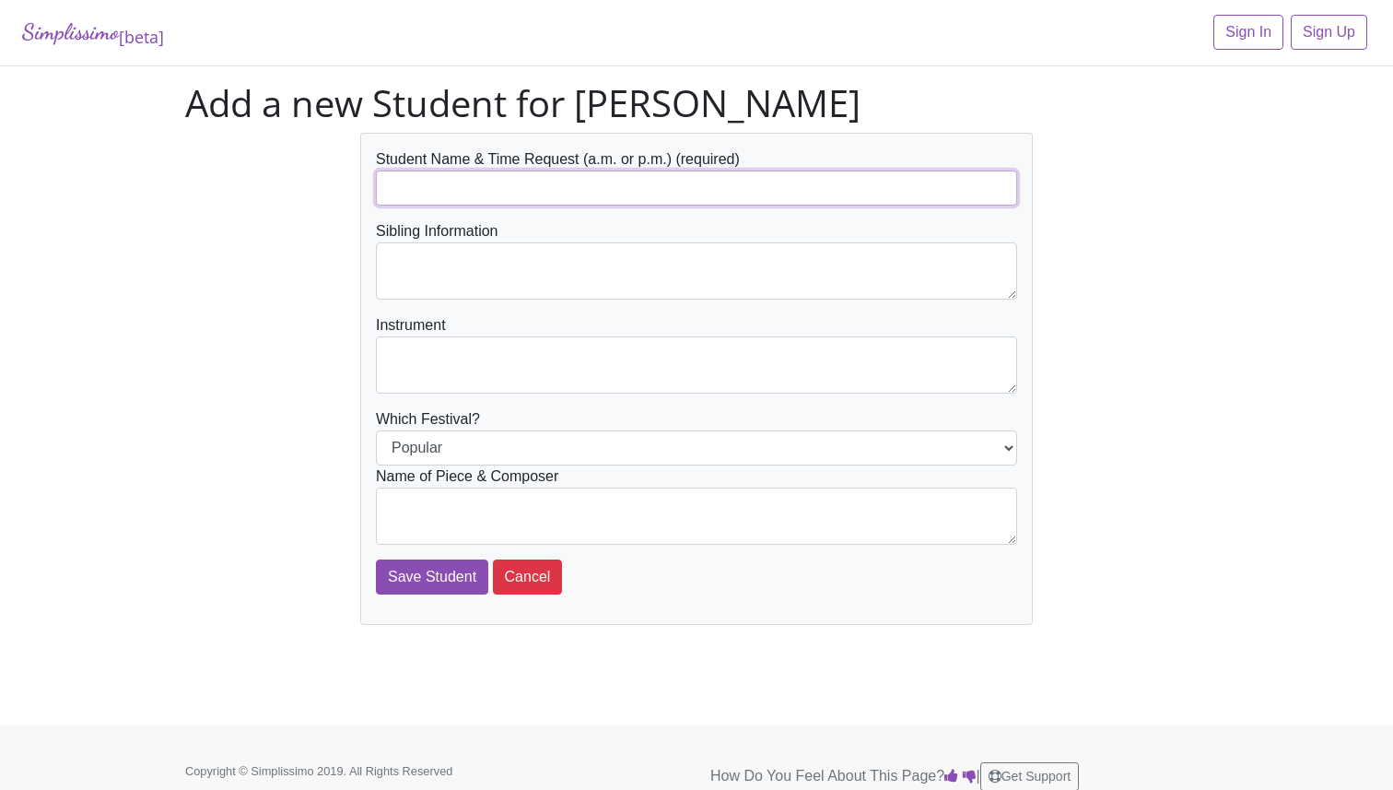
click at [452, 195] on input "text" at bounding box center [696, 187] width 641 height 35
type input "[PERSON_NAME]"
click at [438, 366] on textarea at bounding box center [696, 364] width 641 height 57
type textarea "piano"
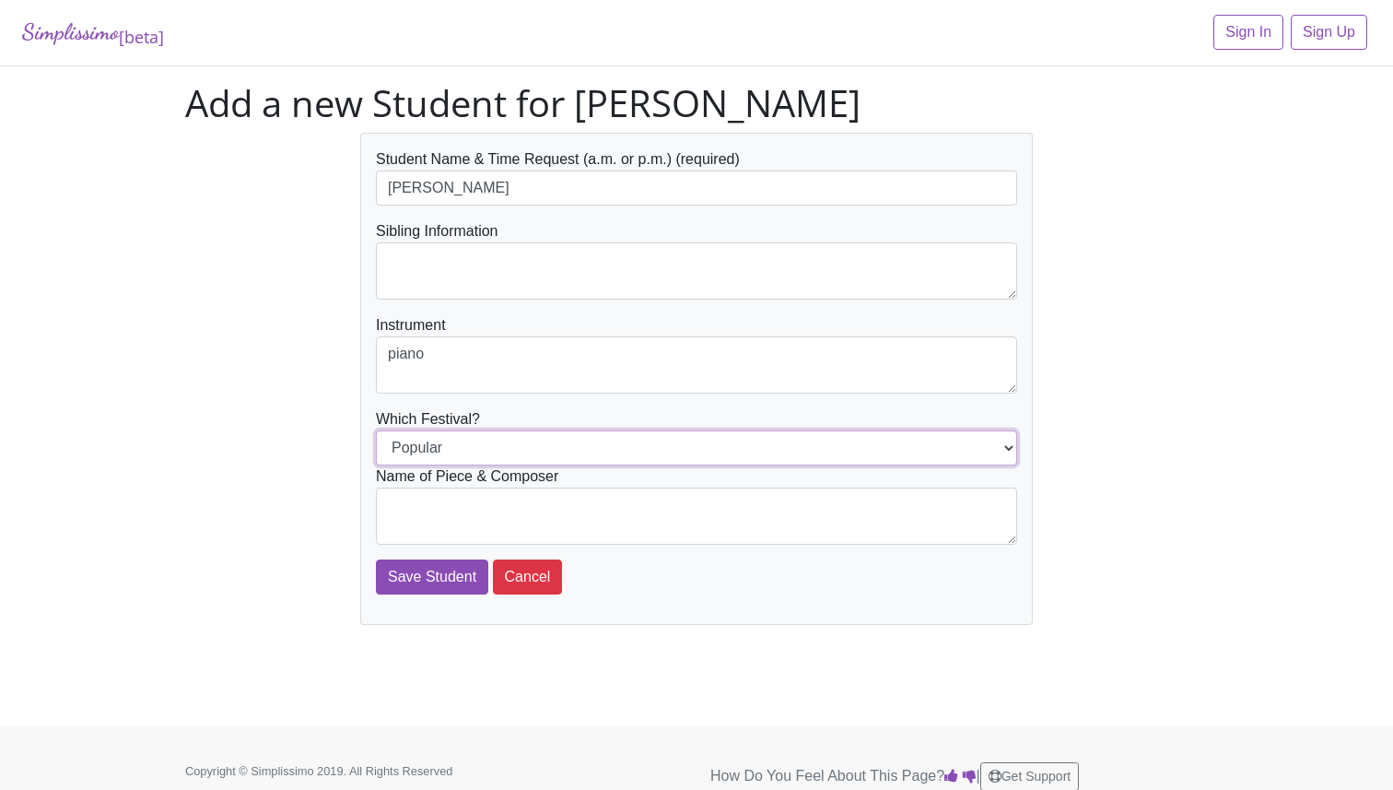
click at [447, 451] on select "Popular Jazz" at bounding box center [696, 447] width 641 height 35
select select "Jazz"
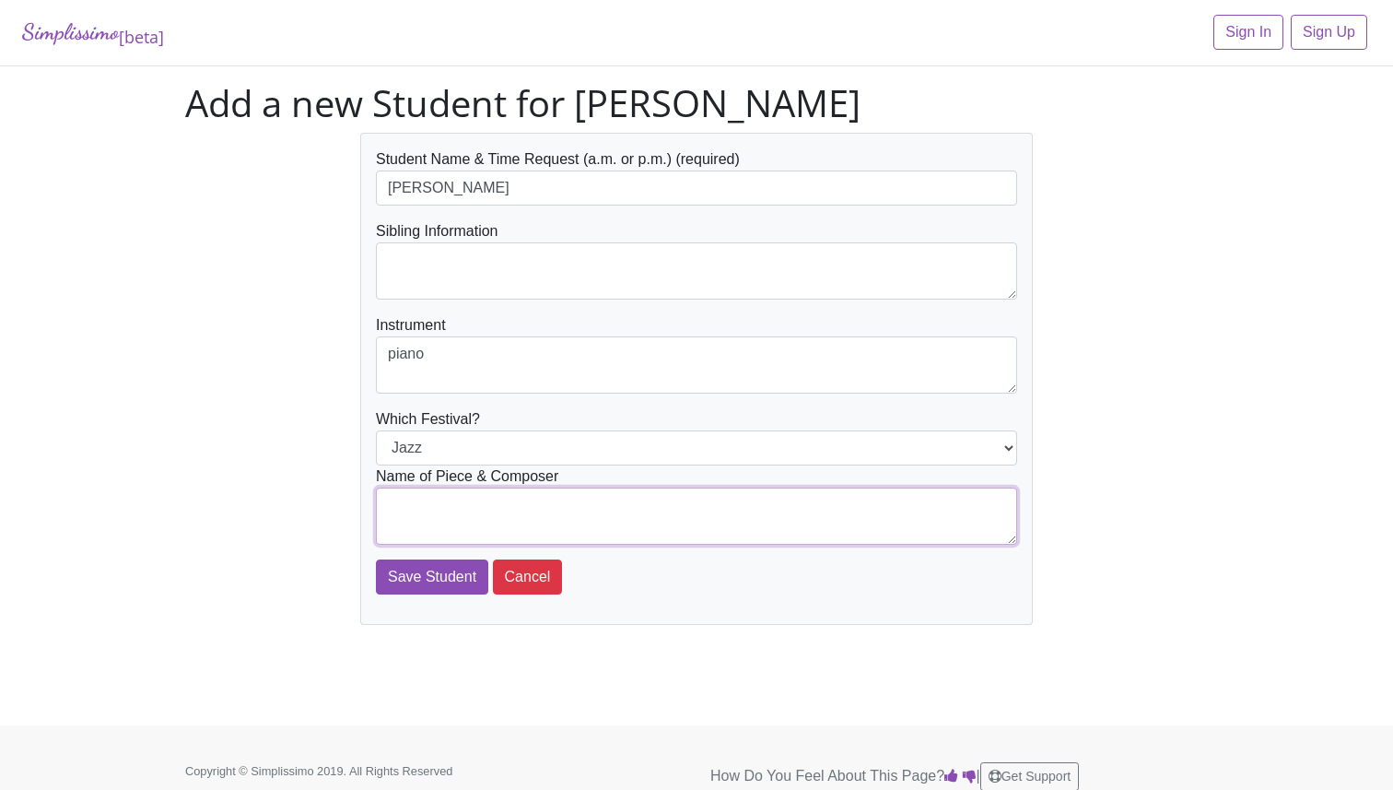
click at [447, 503] on textarea at bounding box center [696, 515] width 641 height 57
type textarea "Thing a ma Jig - Martha Mier"
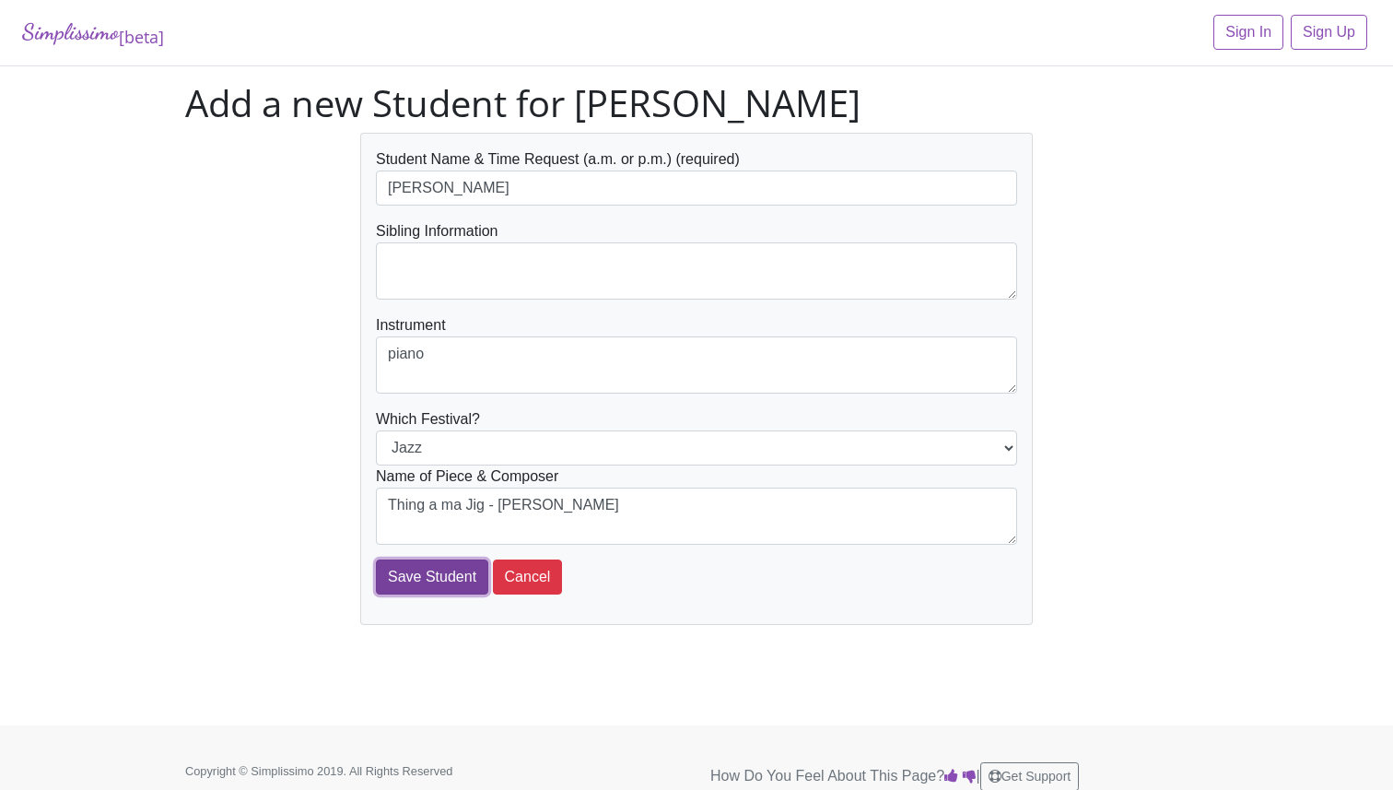
click at [433, 592] on input "Save Student" at bounding box center [432, 576] width 112 height 35
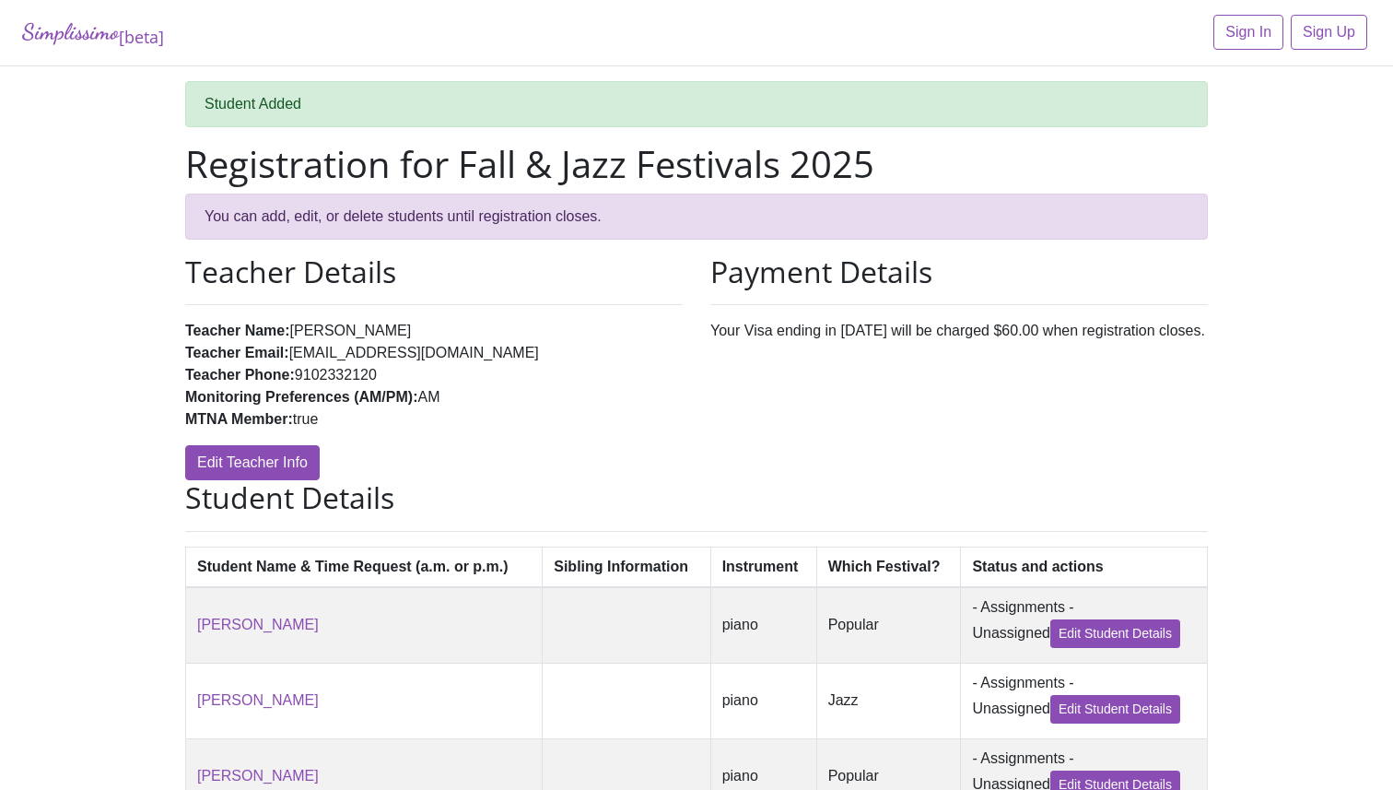
scroll to position [234, 0]
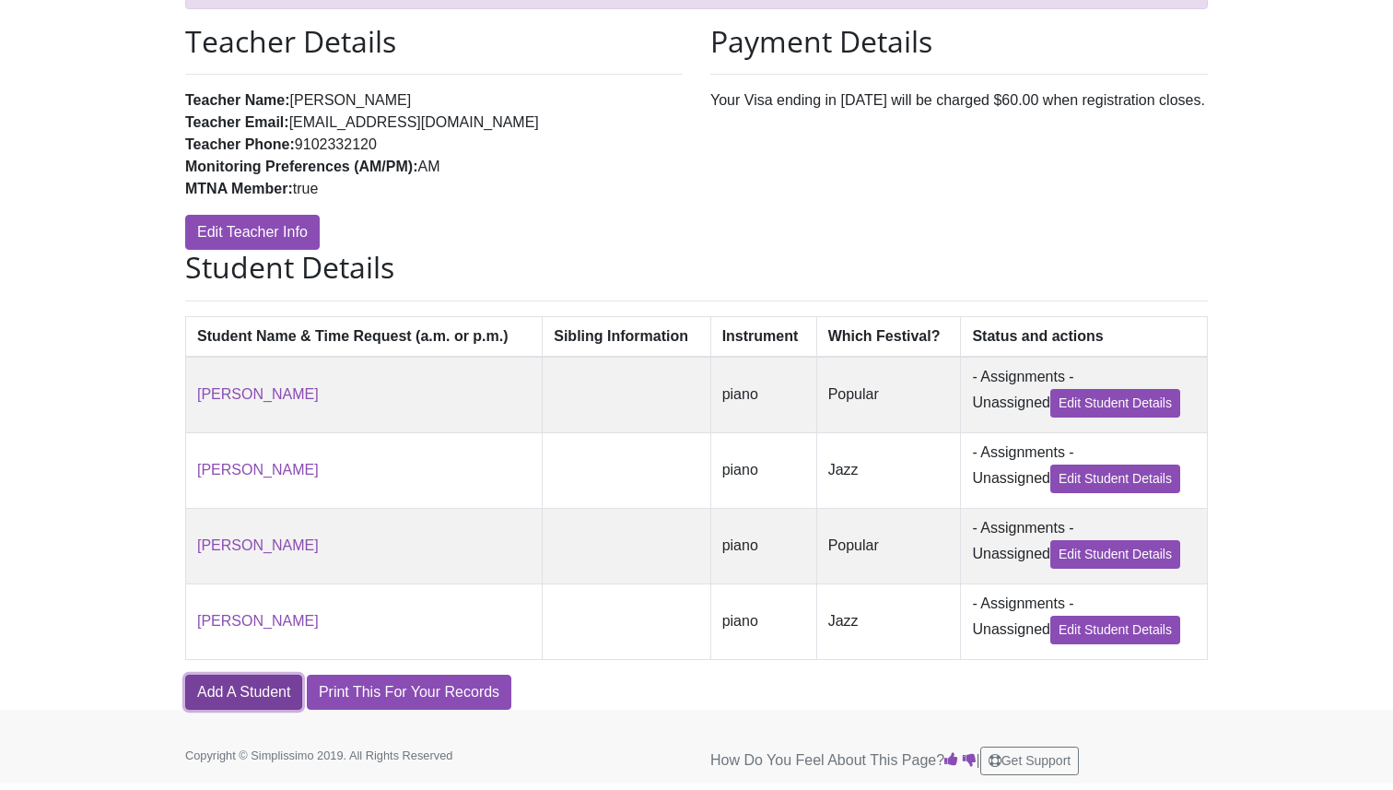
click at [241, 693] on link "Add A Student" at bounding box center [243, 691] width 117 height 35
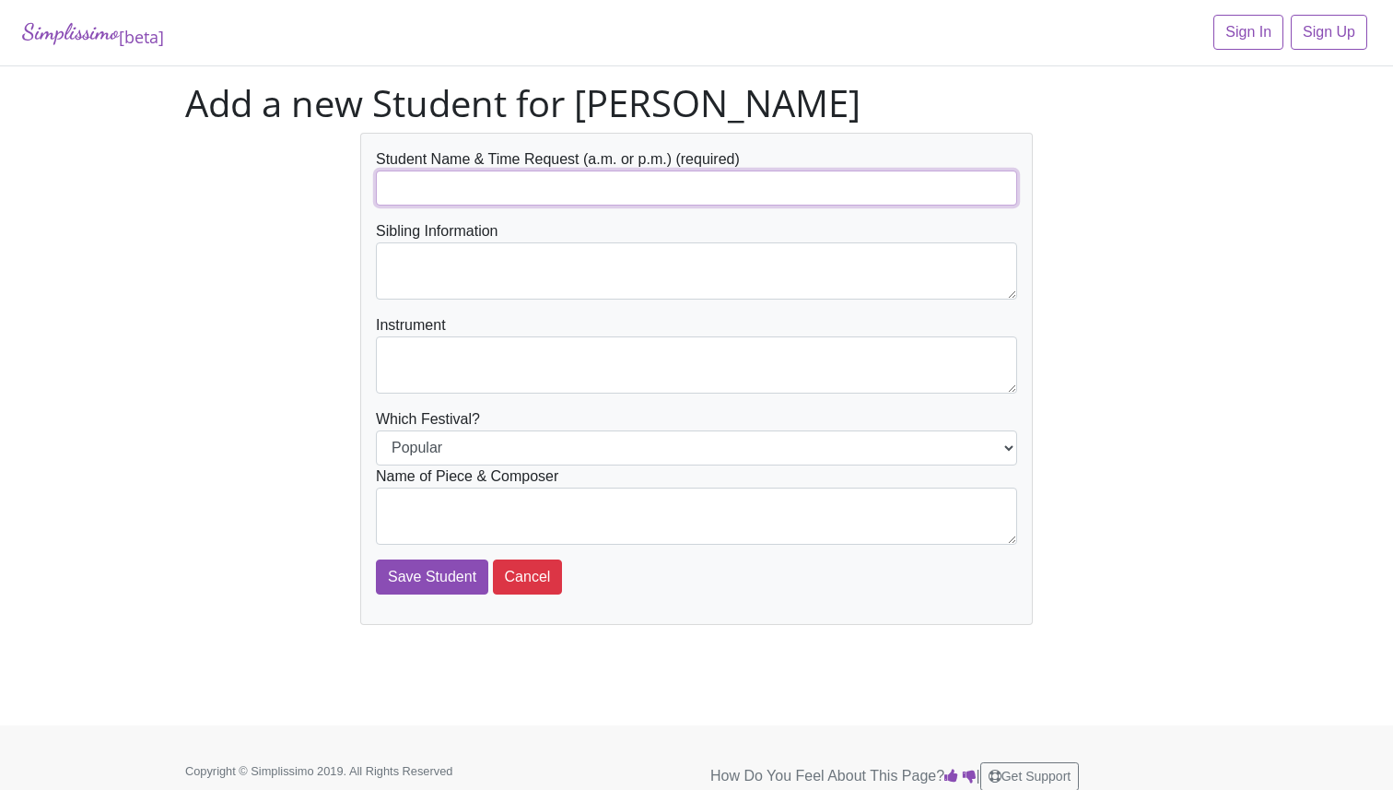
click at [438, 182] on input "text" at bounding box center [696, 187] width 641 height 35
type input "[PERSON_NAME]"
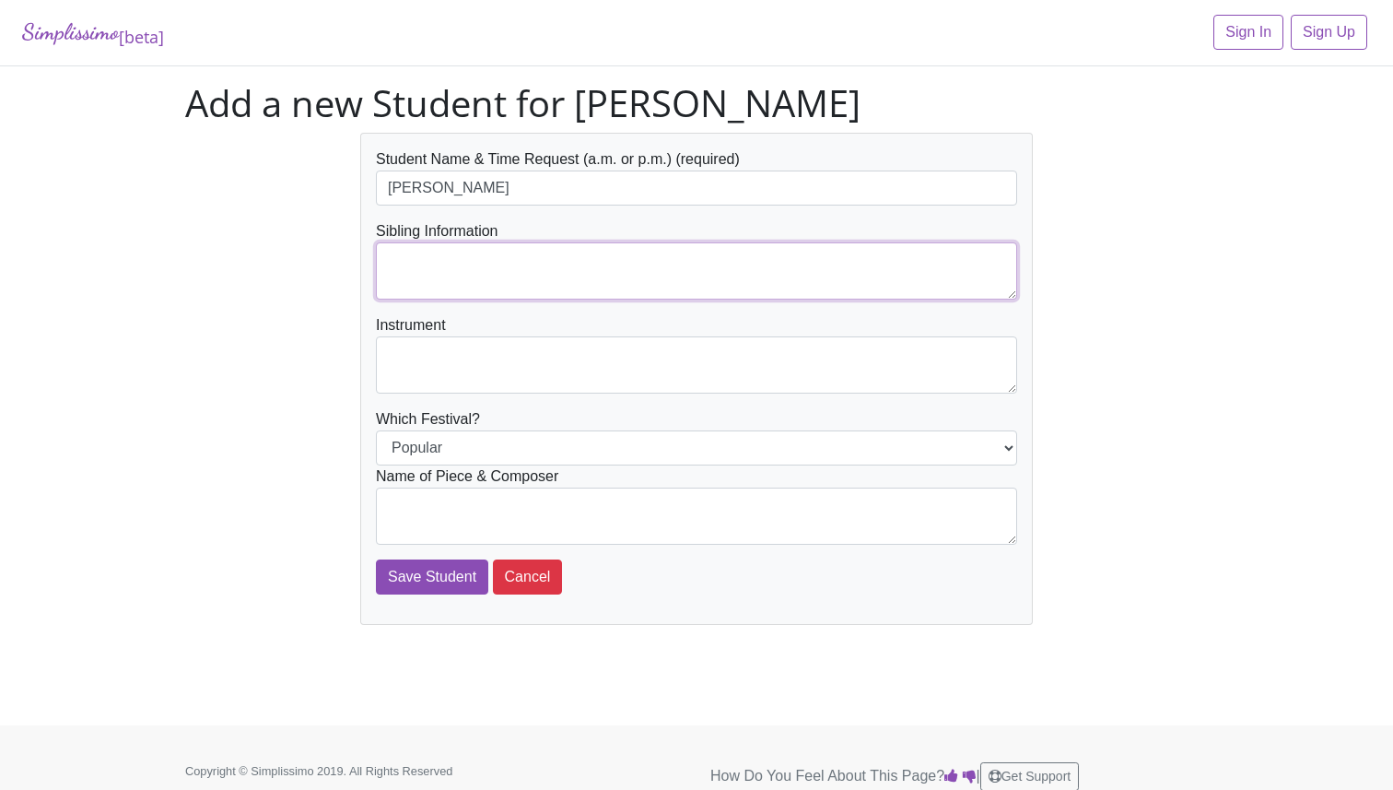
click at [423, 259] on textarea at bounding box center [696, 270] width 641 height 57
type textarea "[PERSON_NAME]"
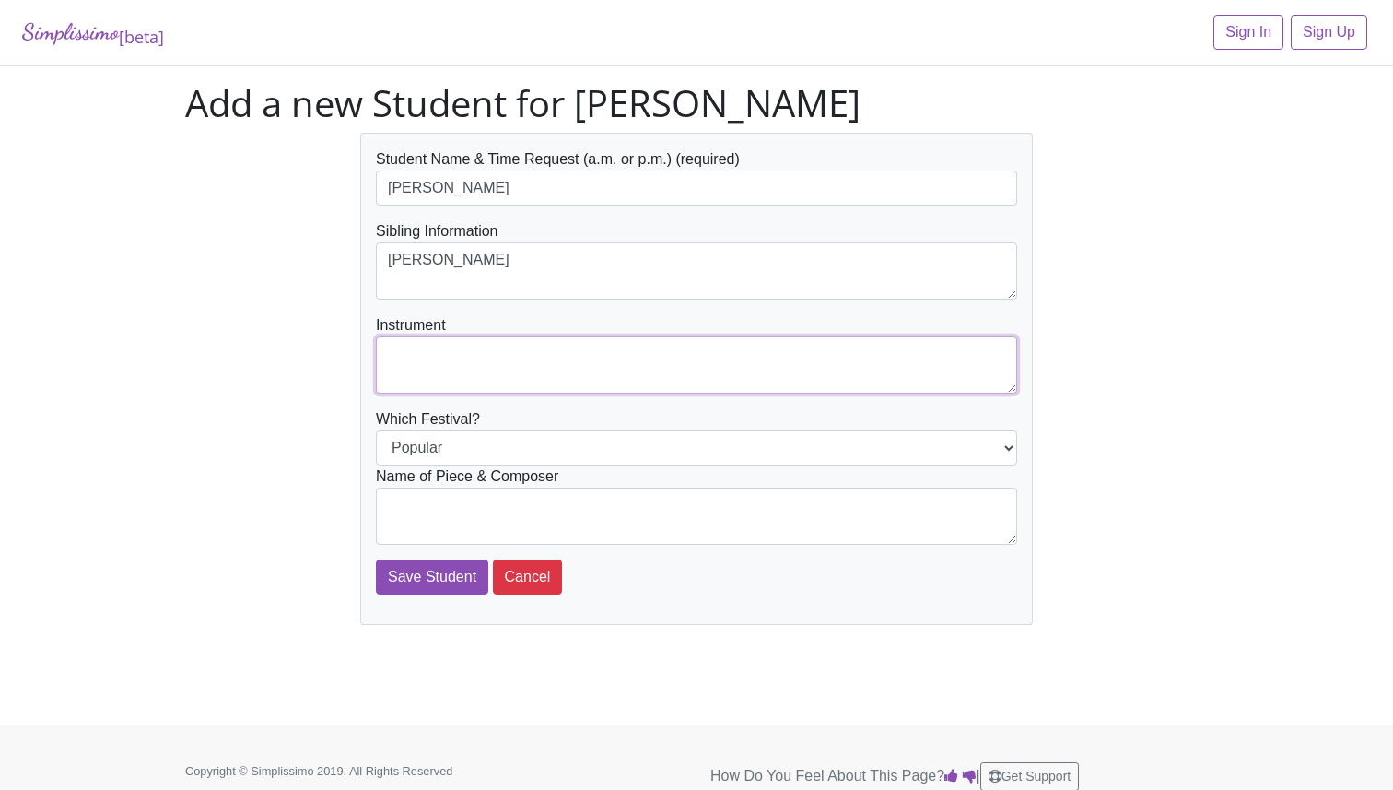
click at [409, 347] on textarea at bounding box center [696, 364] width 641 height 57
type textarea "piano"
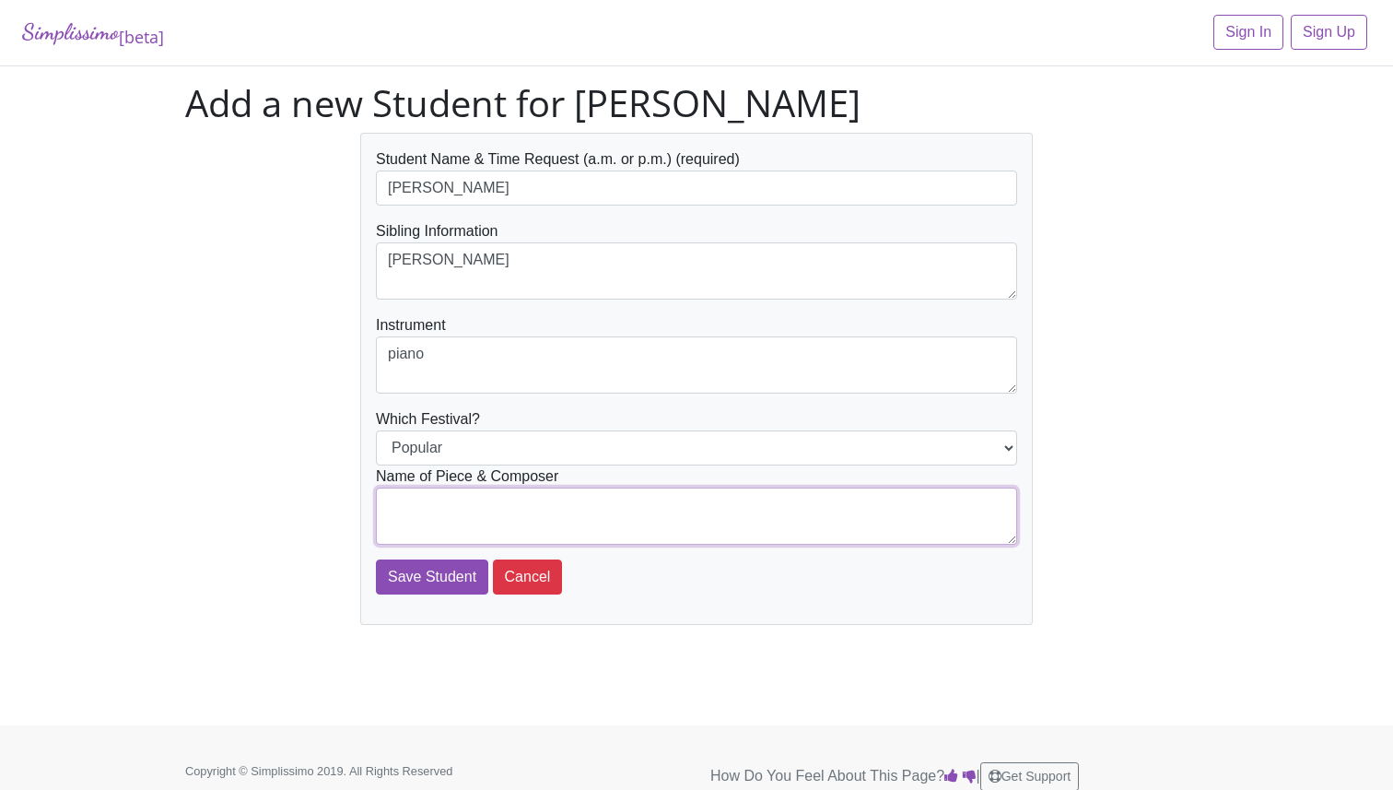
click at [416, 501] on textarea at bounding box center [696, 515] width 641 height 57
type textarea "Theme from Star Wars - John Williams"
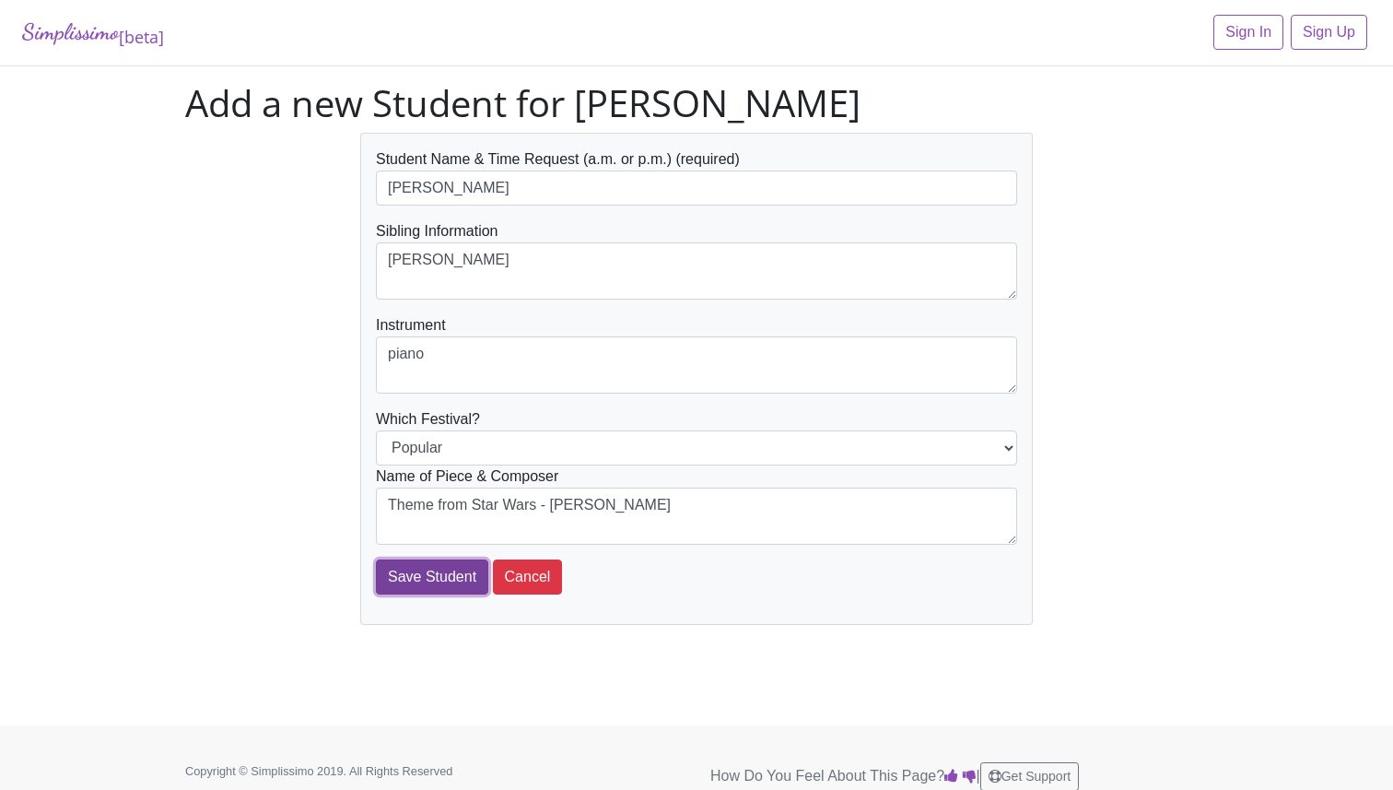
click at [423, 590] on input "Save Student" at bounding box center [432, 576] width 112 height 35
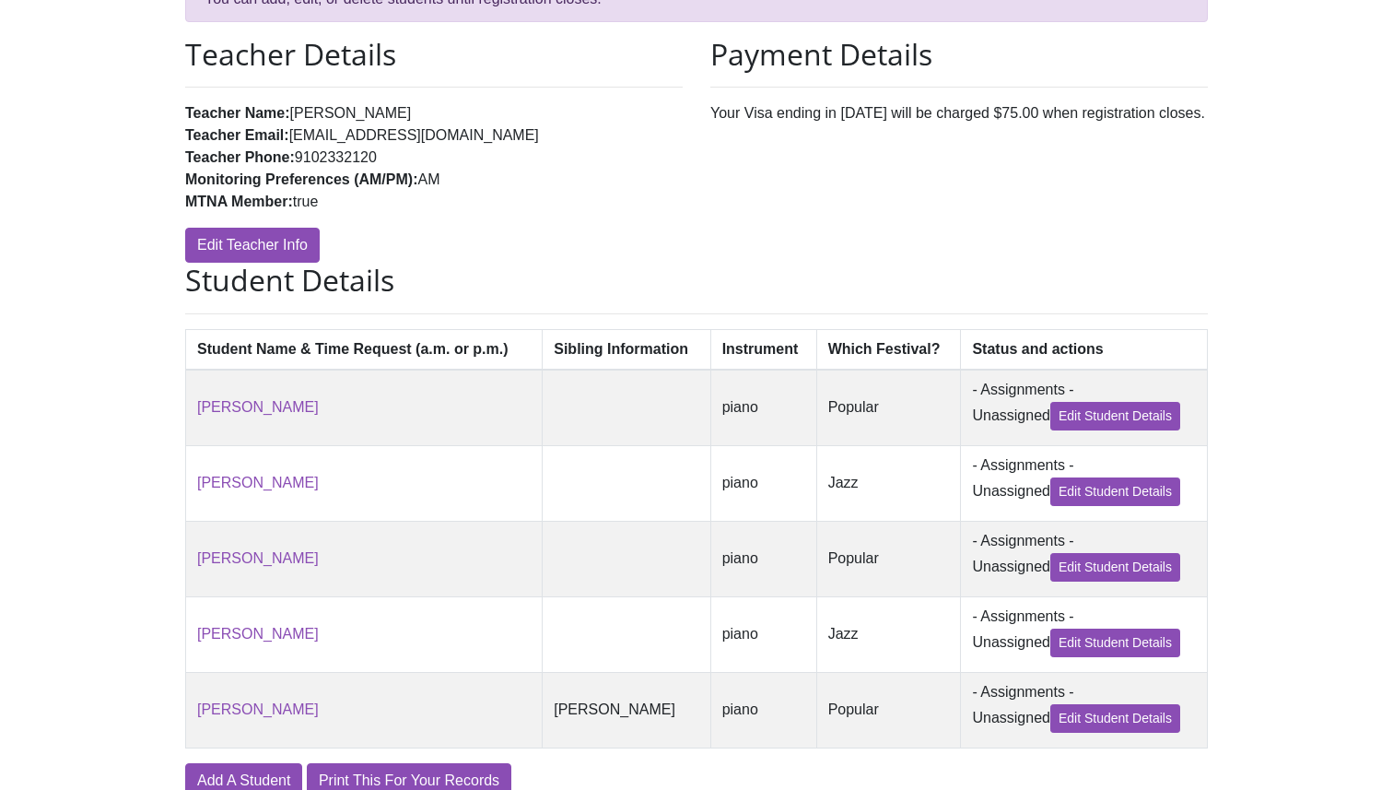
scroll to position [311, 0]
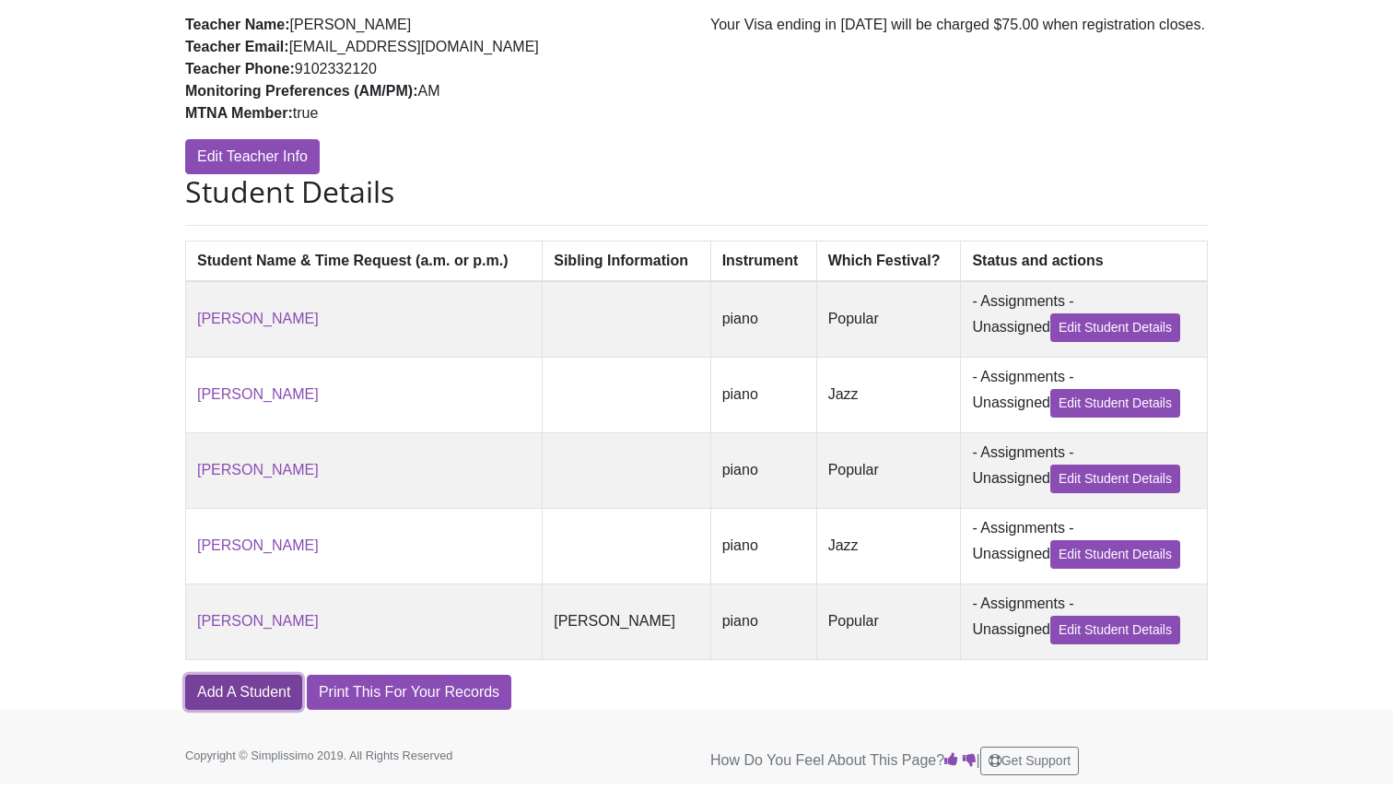
click at [252, 683] on link "Add A Student" at bounding box center [243, 691] width 117 height 35
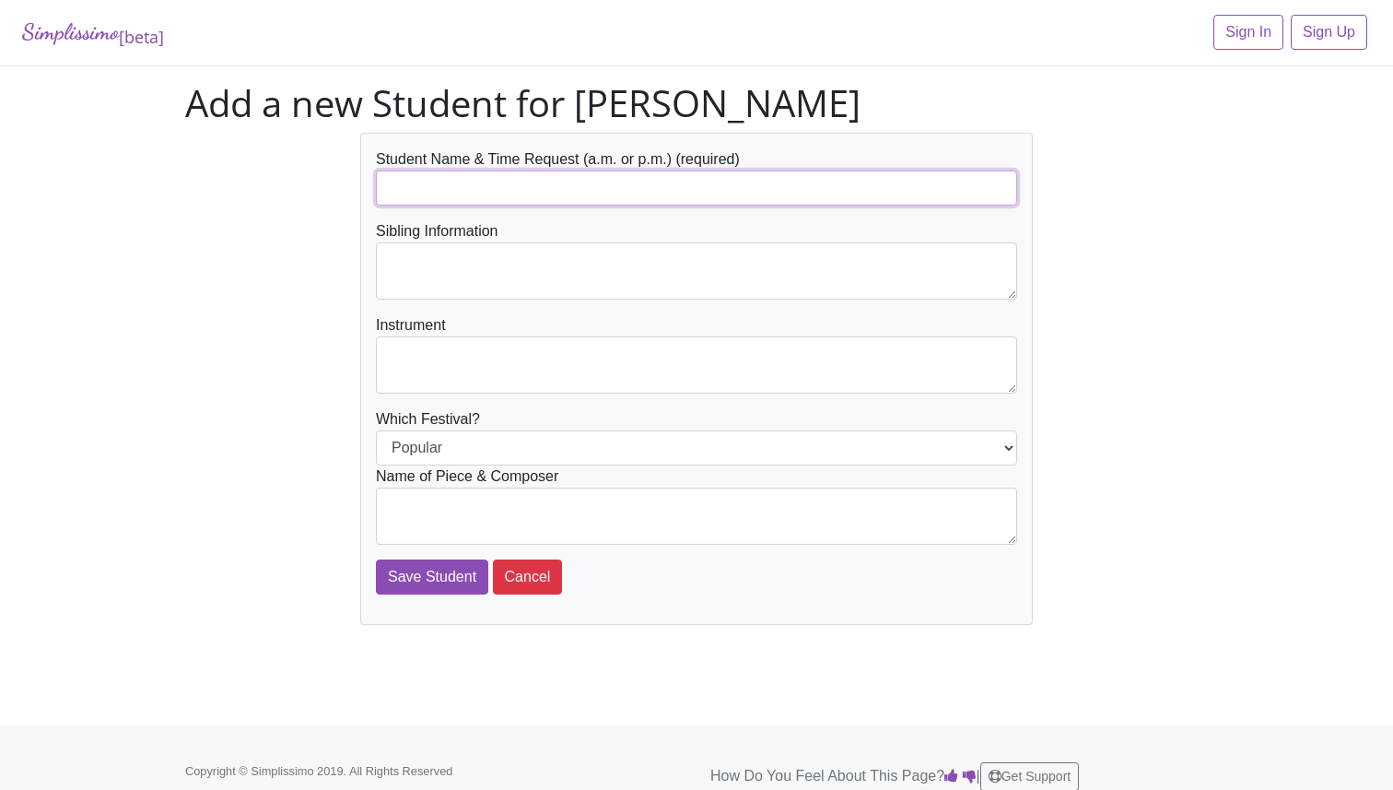
click at [424, 195] on input "text" at bounding box center [696, 187] width 641 height 35
type input "h"
type input "[PERSON_NAME]"
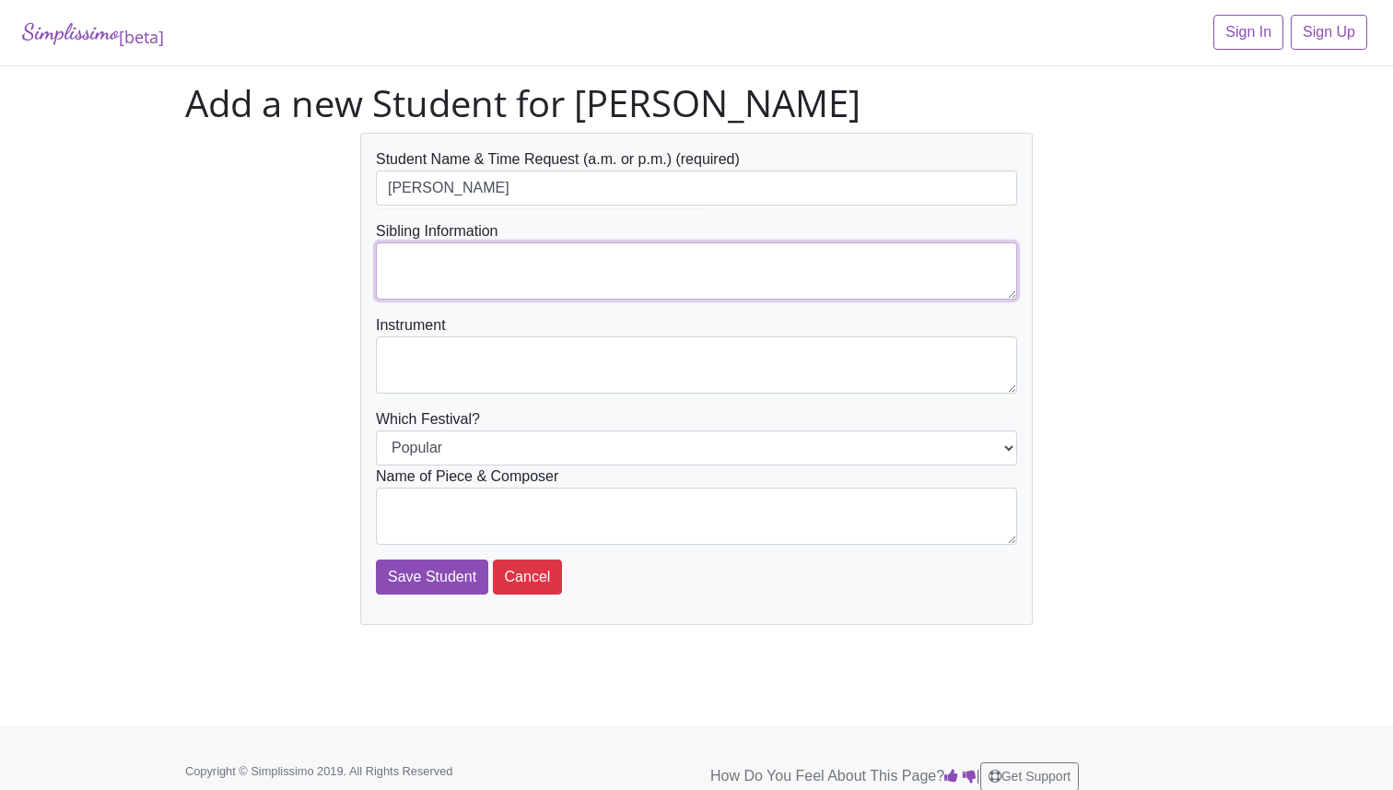
click at [421, 267] on textarea at bounding box center [696, 270] width 641 height 57
type textarea "[PERSON_NAME]"
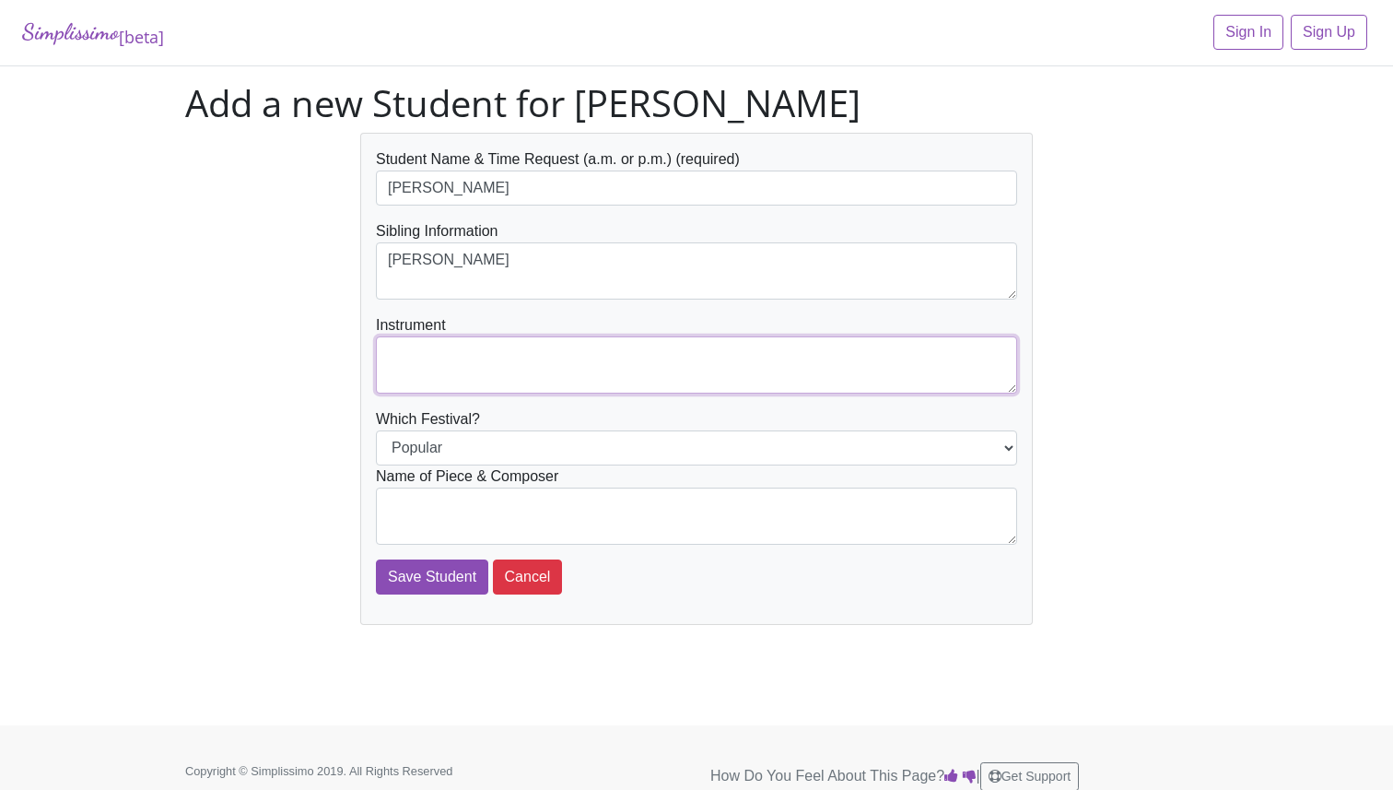
click at [409, 355] on textarea at bounding box center [696, 364] width 641 height 57
type textarea "piano"
click at [437, 434] on select "Popular Jazz" at bounding box center [696, 447] width 641 height 35
select select "Jazz"
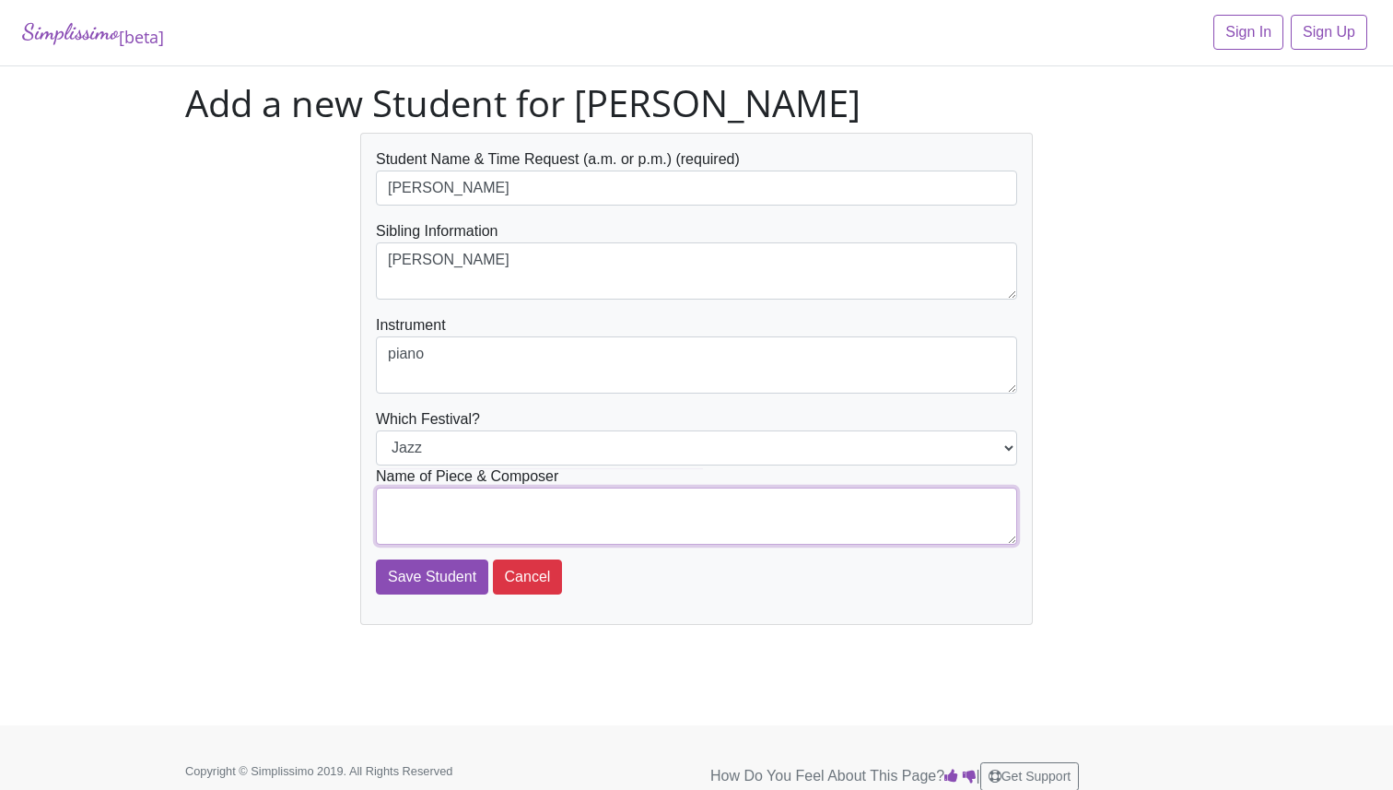
click at [472, 505] on textarea at bounding box center [696, 515] width 641 height 57
type textarea "No Dessert Tonight - Jennifer Watts"
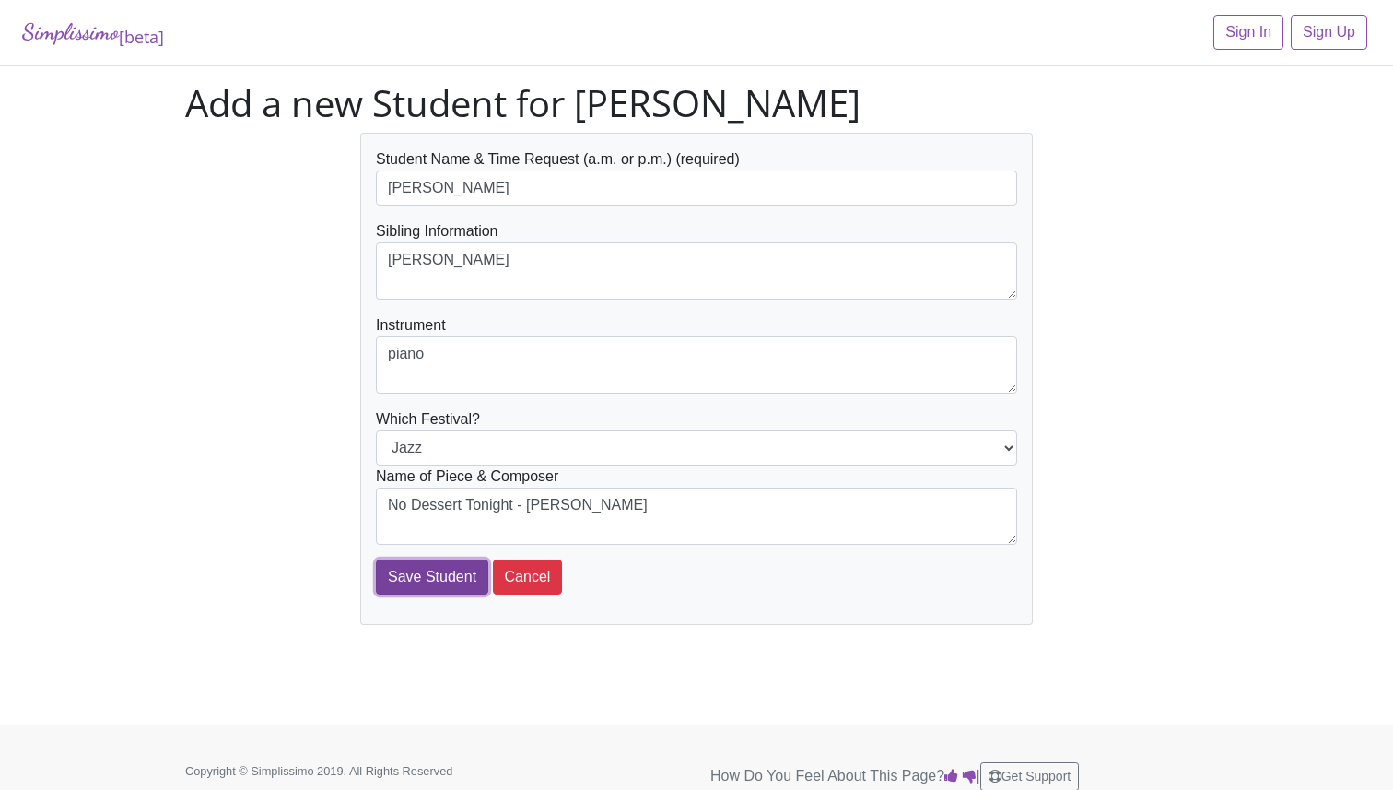
click at [428, 581] on input "Save Student" at bounding box center [432, 576] width 112 height 35
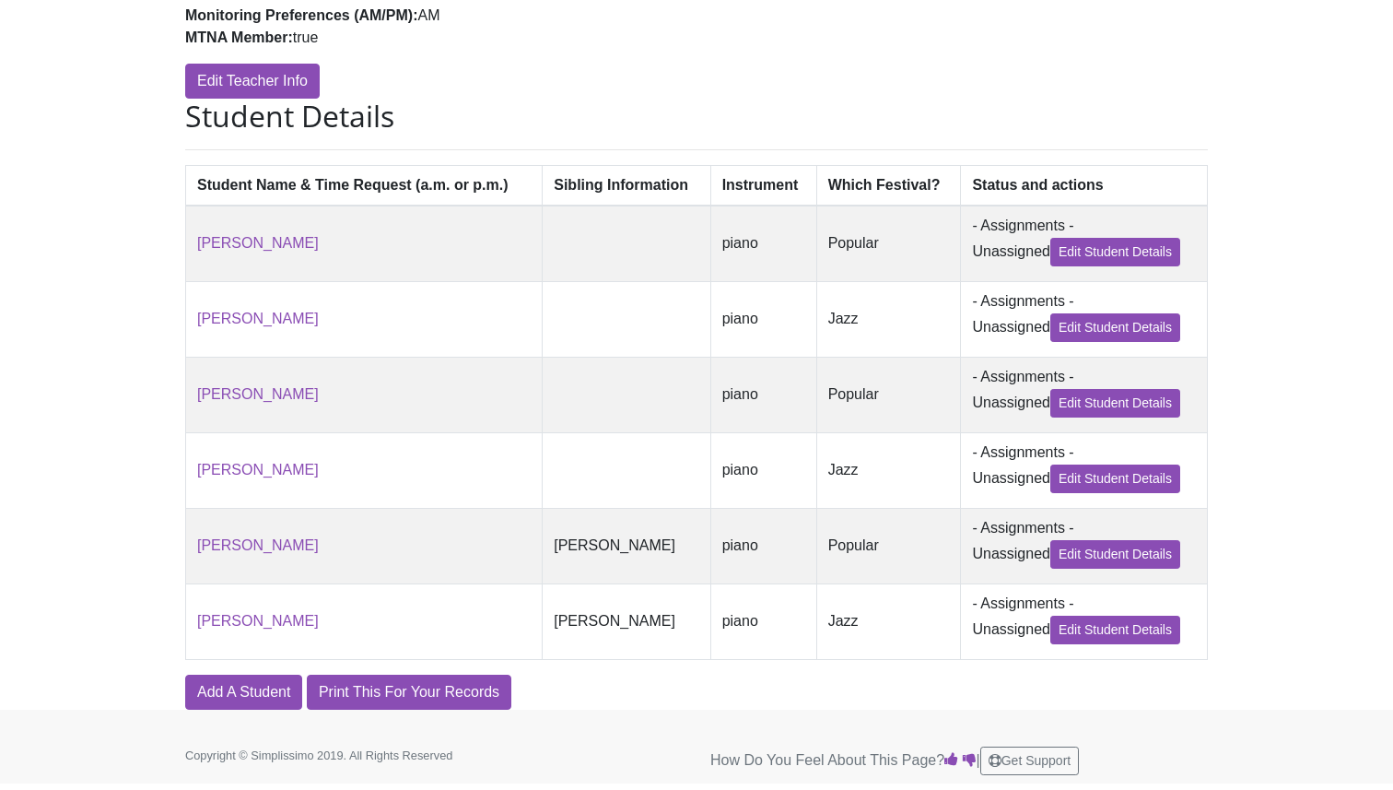
scroll to position [387, 0]
click at [239, 681] on link "Add A Student" at bounding box center [243, 691] width 117 height 35
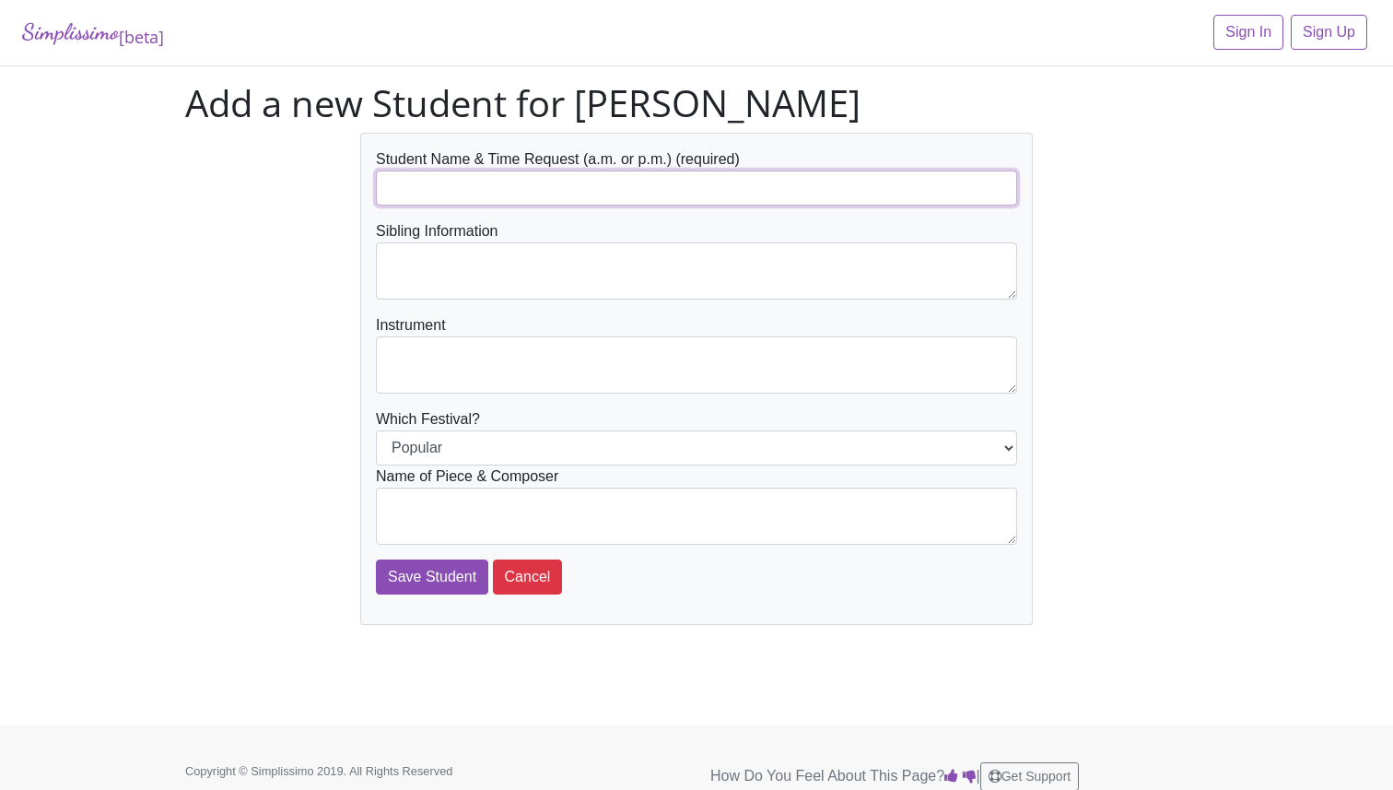
click at [447, 180] on input "text" at bounding box center [696, 187] width 641 height 35
type input "[PERSON_NAME]"
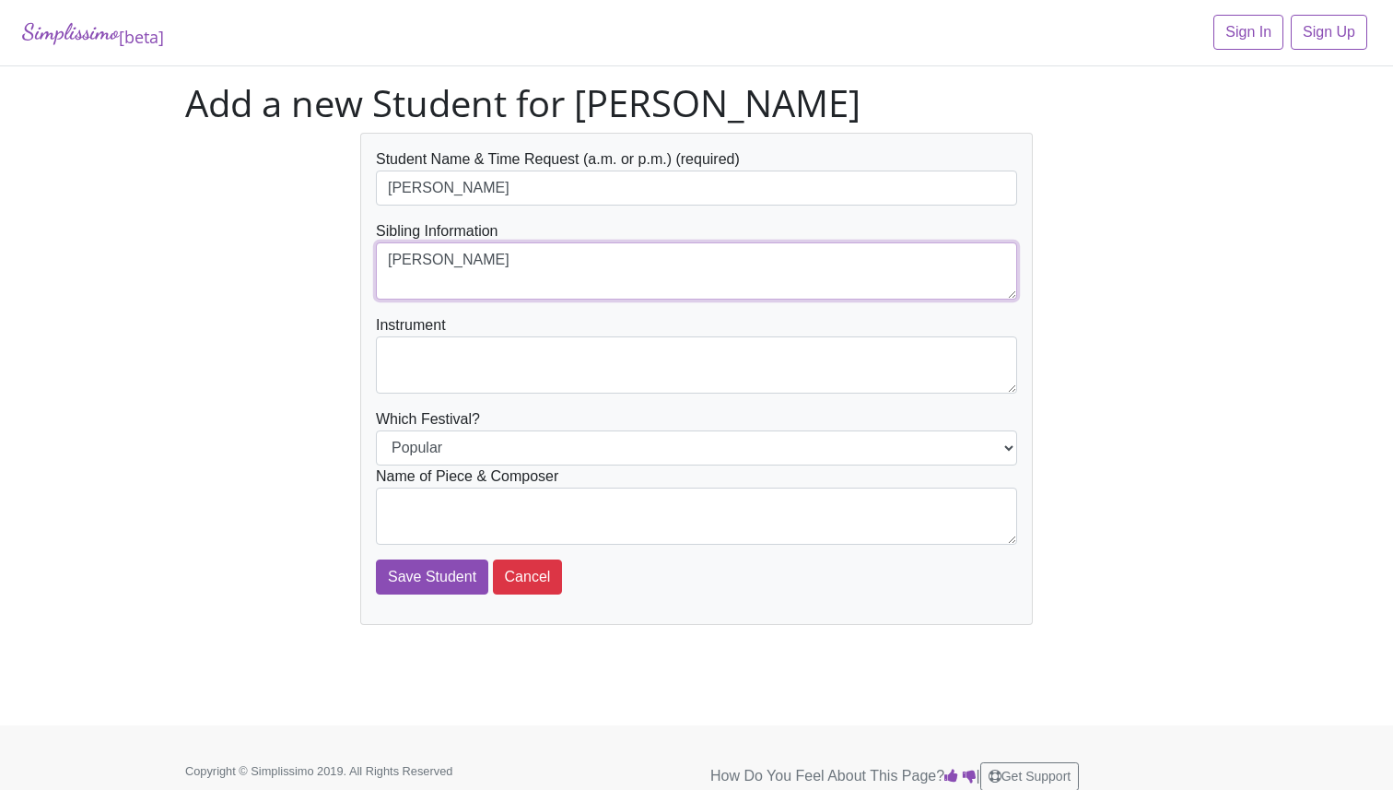
type textarea "[PERSON_NAME]"
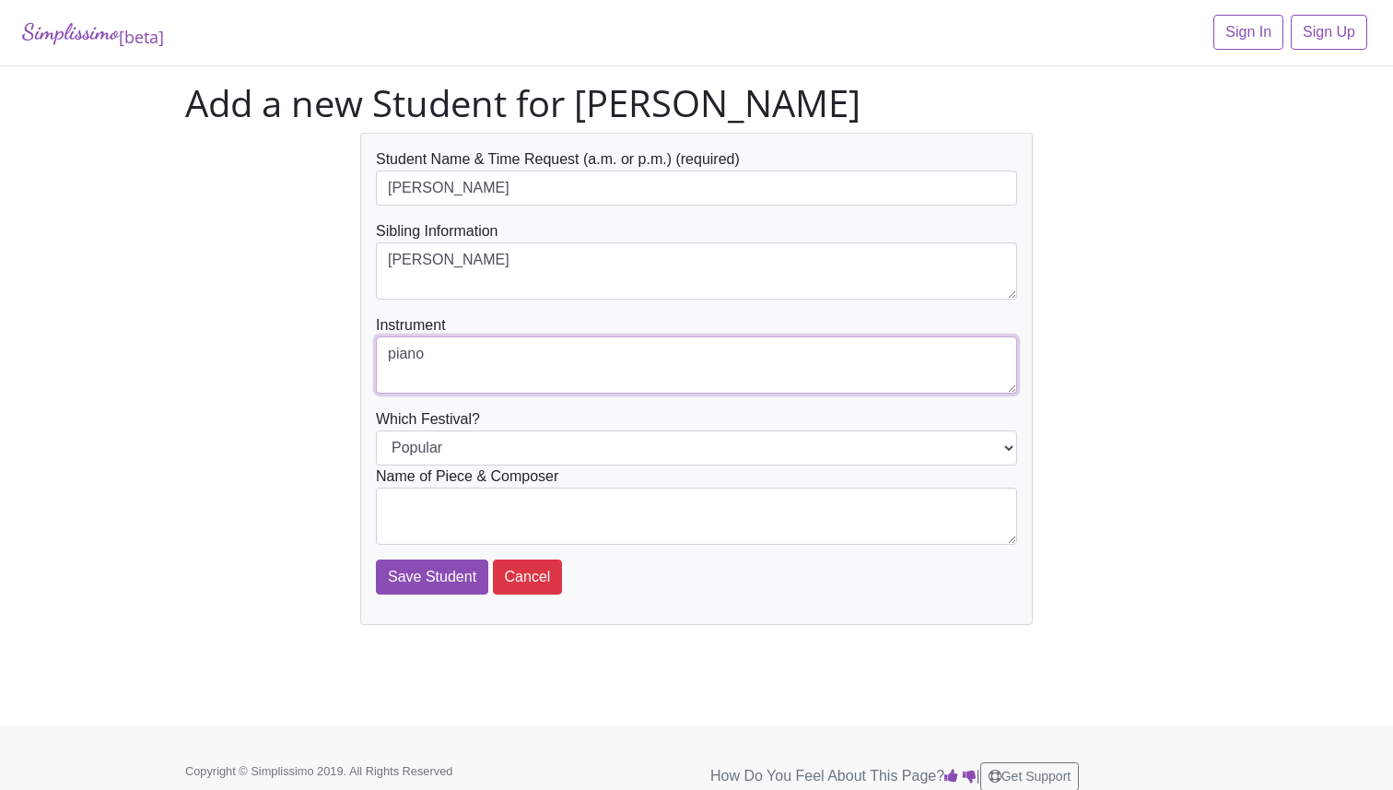
type textarea "piano"
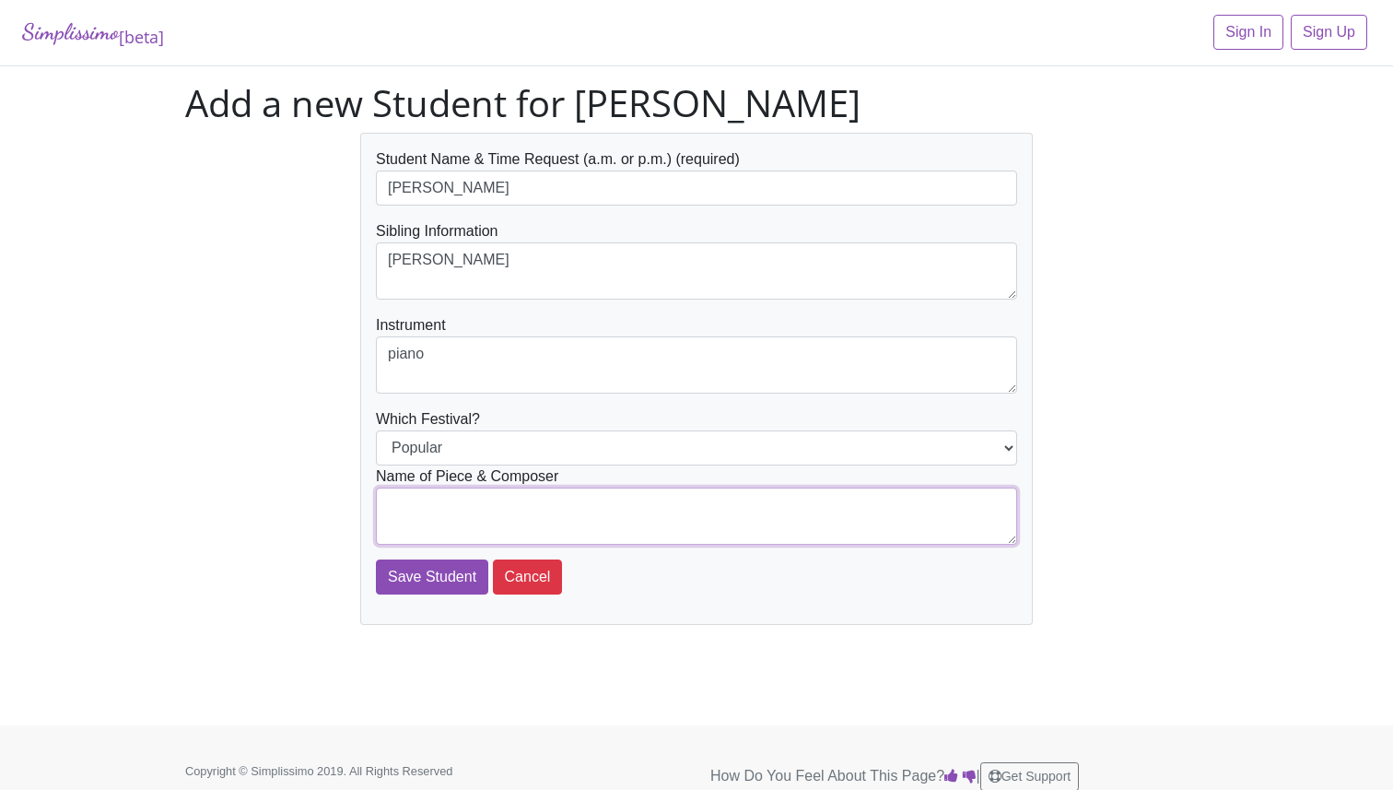
click at [436, 510] on textarea at bounding box center [696, 515] width 641 height 57
click at [382, 506] on textarea "Imperial March - John Williams" at bounding box center [696, 515] width 641 height 57
type textarea "The Imperial March - John Williams"
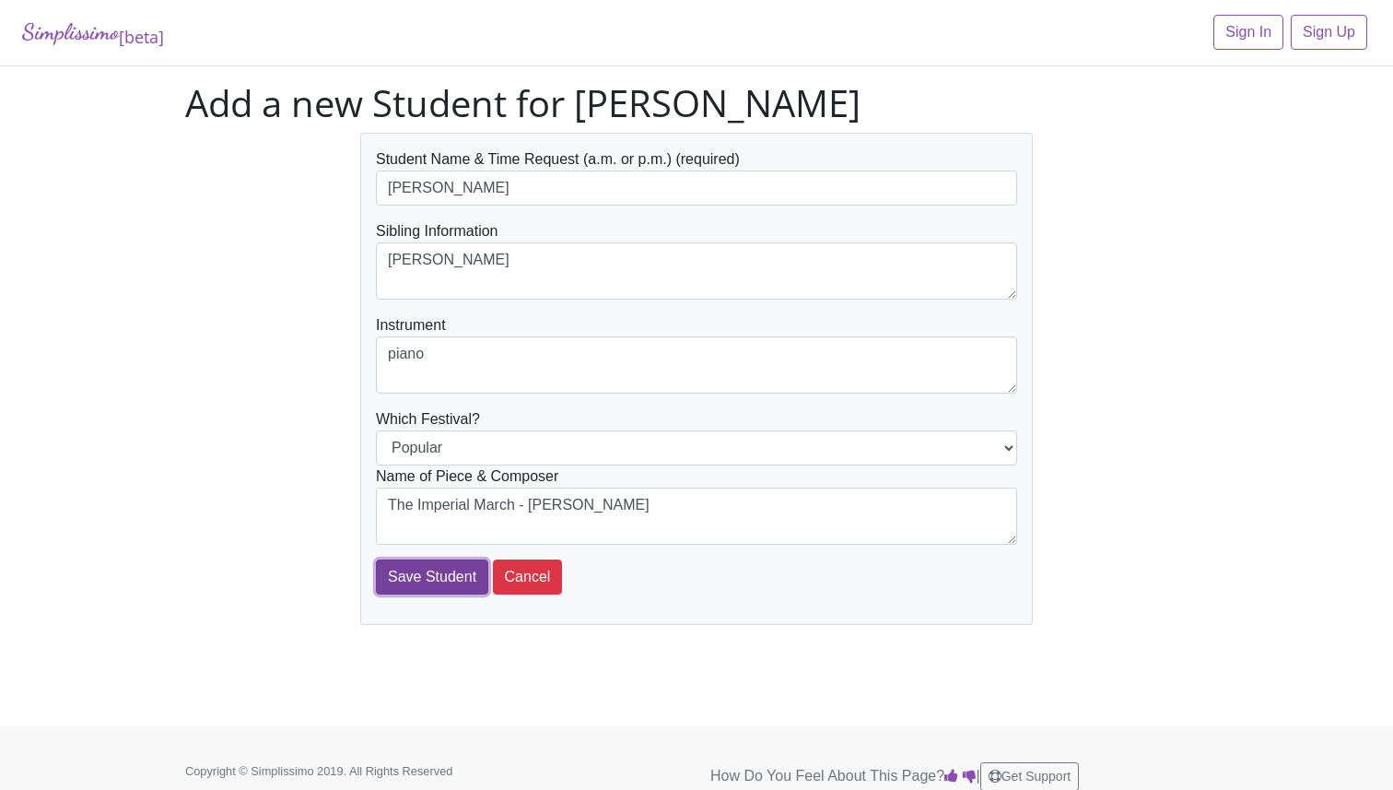
click at [403, 567] on input "Save Student" at bounding box center [432, 576] width 112 height 35
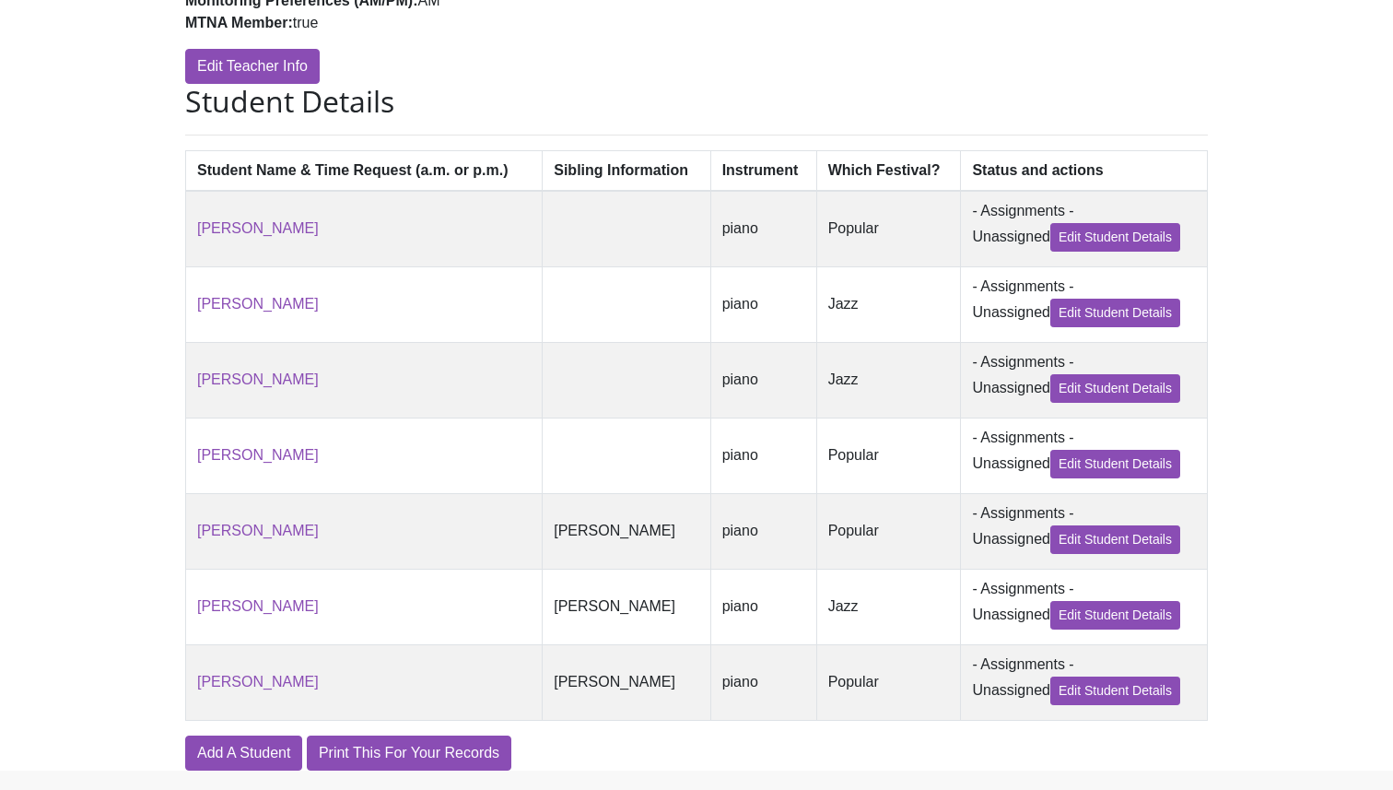
scroll to position [463, 0]
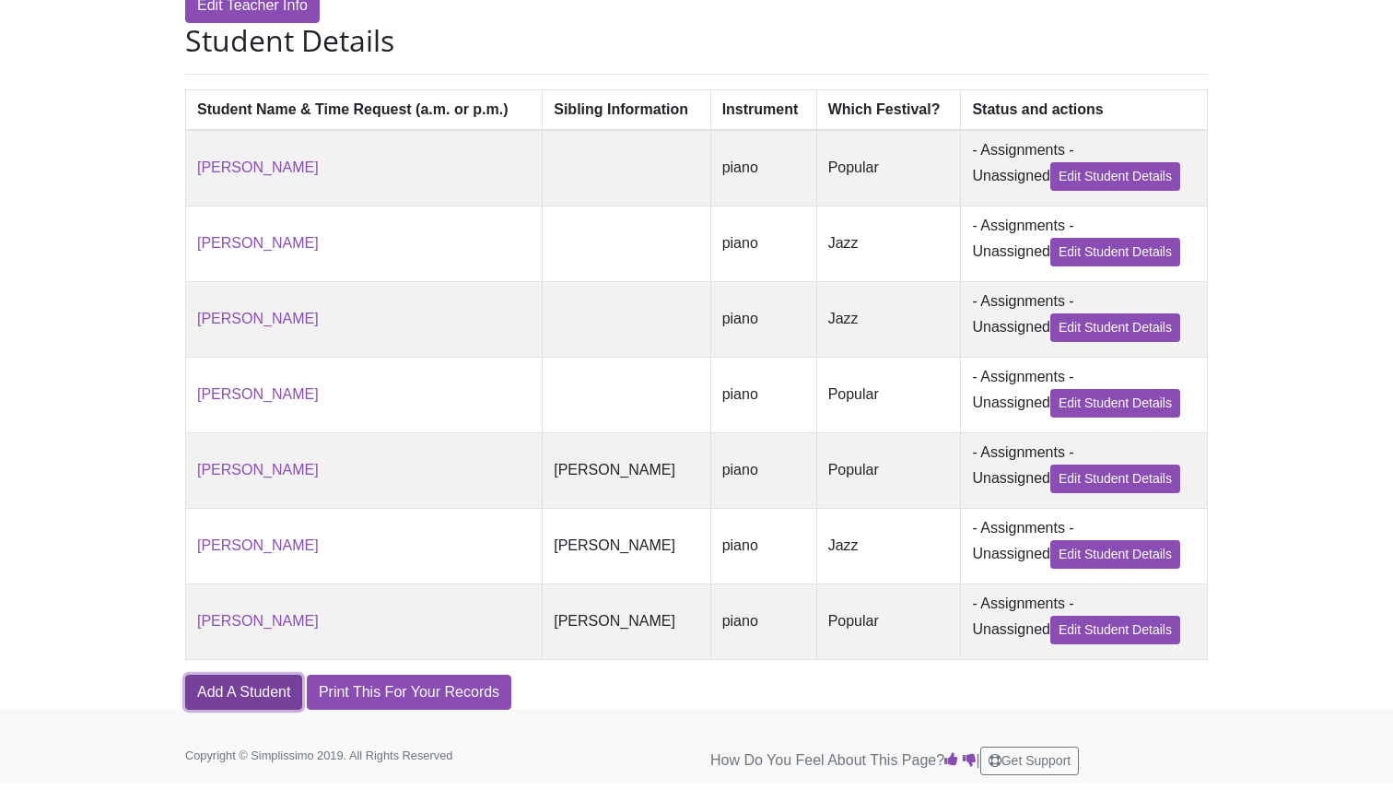
click at [242, 690] on link "Add A Student" at bounding box center [243, 691] width 117 height 35
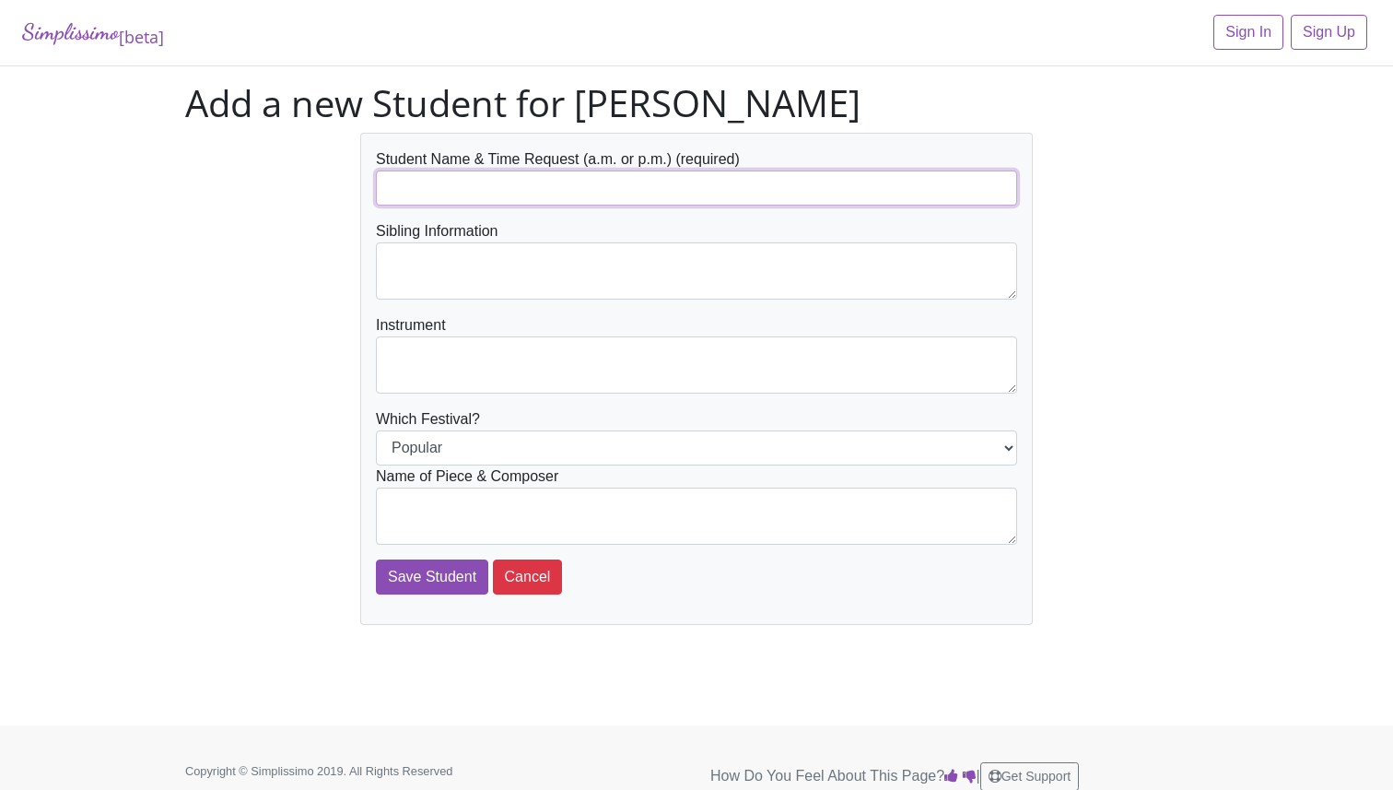
click at [417, 204] on input "text" at bounding box center [696, 187] width 641 height 35
type input "[PERSON_NAME]"
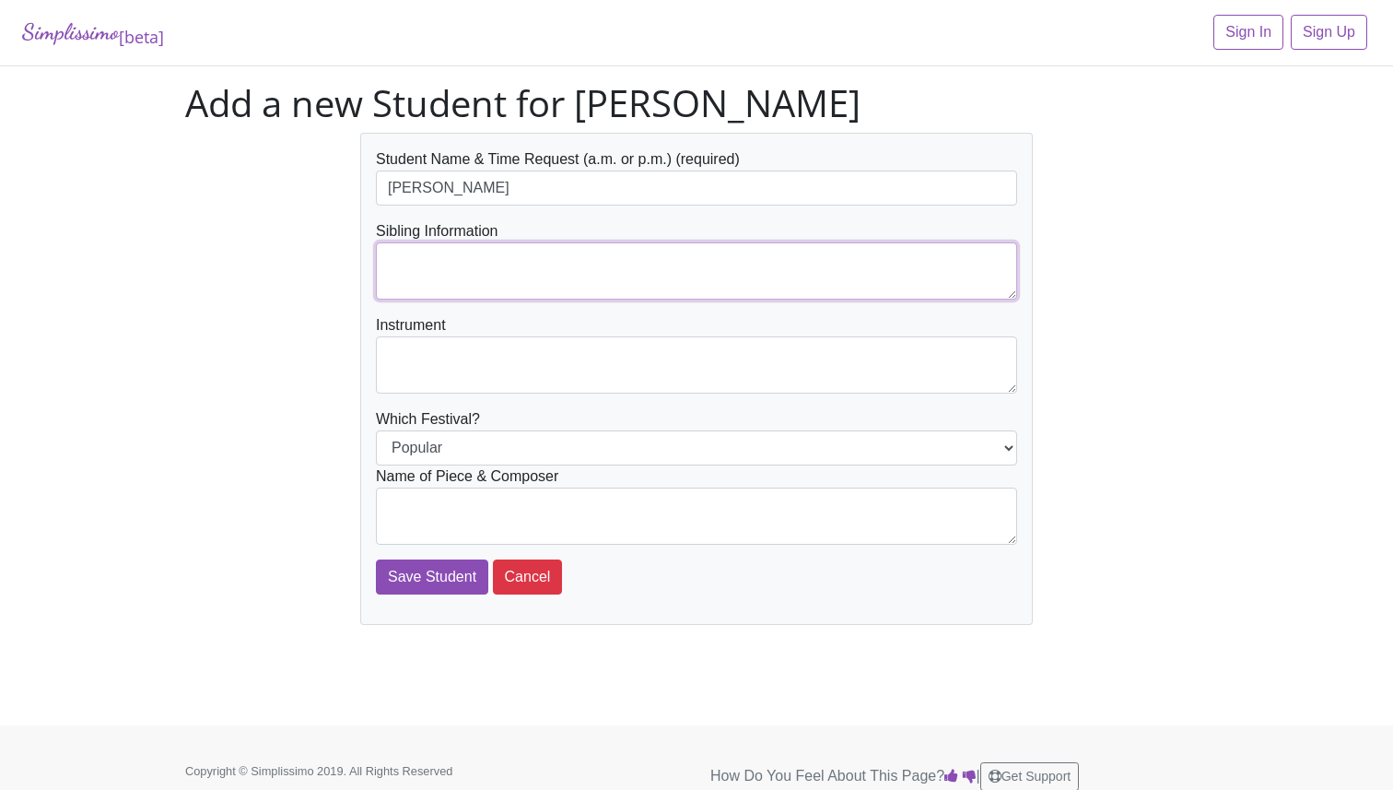
click at [493, 262] on textarea at bounding box center [696, 270] width 641 height 57
type textarea "[PERSON_NAME]"
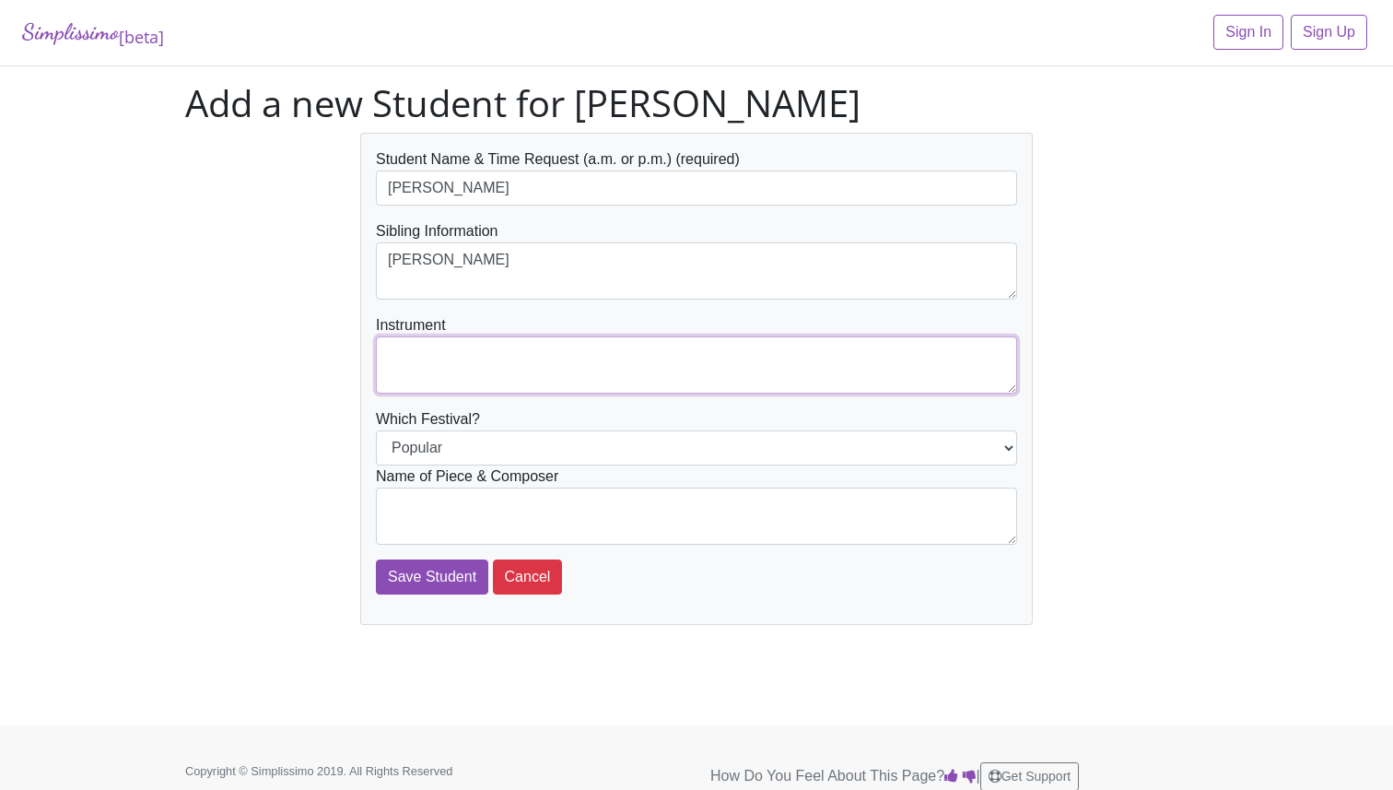
click at [466, 379] on textarea at bounding box center [696, 364] width 641 height 57
type textarea "piano"
click at [451, 458] on select "Popular Jazz" at bounding box center [696, 447] width 641 height 35
select select "Jazz"
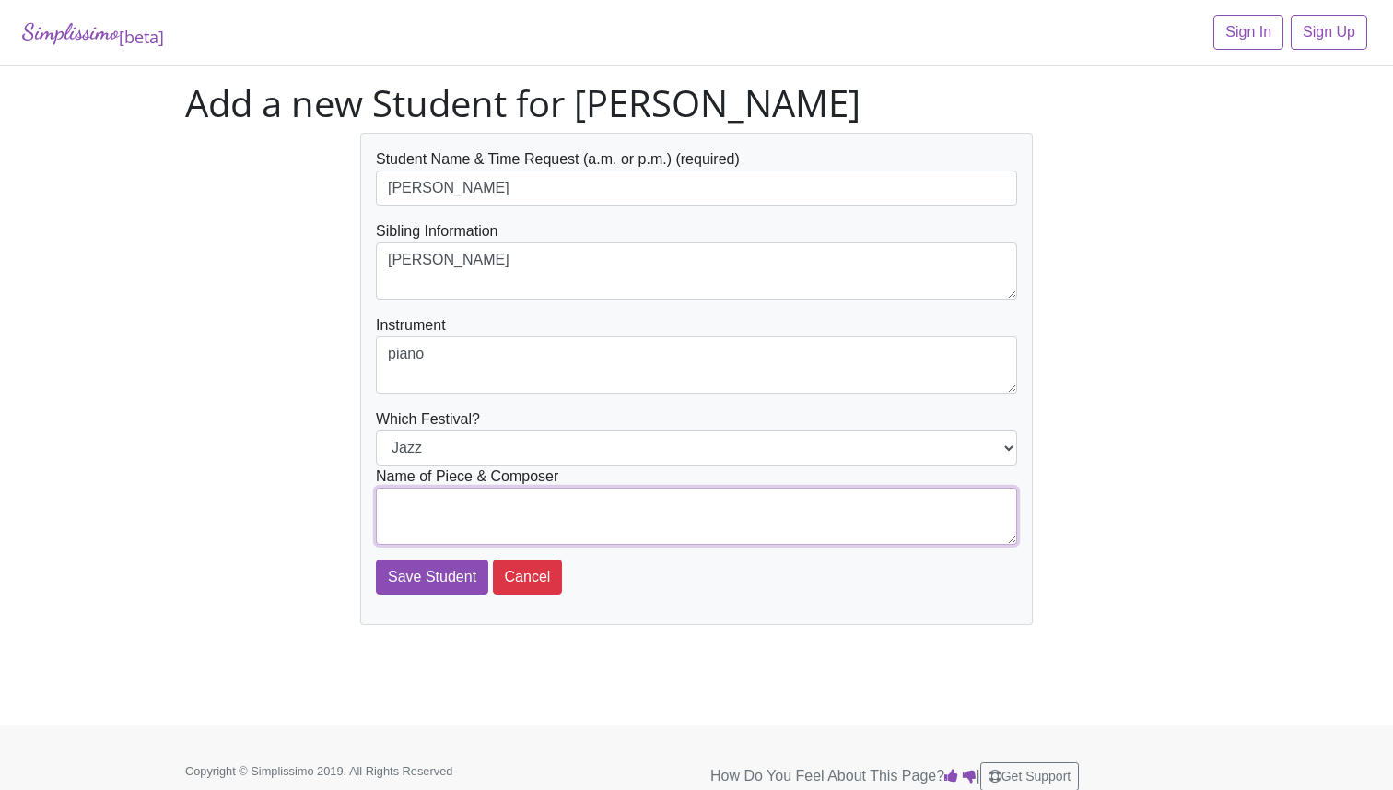
click at [451, 495] on textarea at bounding box center [696, 515] width 641 height 57
type textarea "Premier Boogie - [PERSON_NAME]"
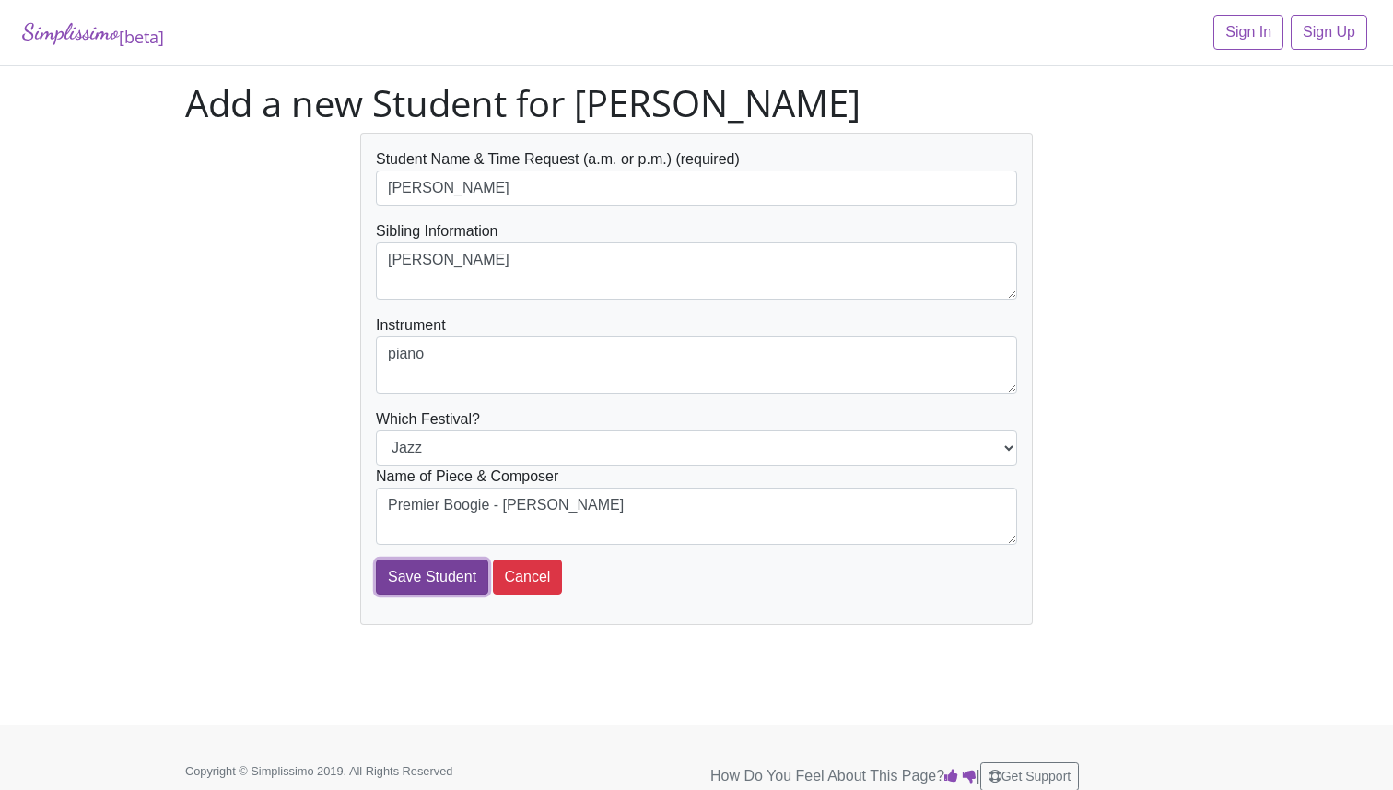
click at [414, 573] on input "Save Student" at bounding box center [432, 576] width 112 height 35
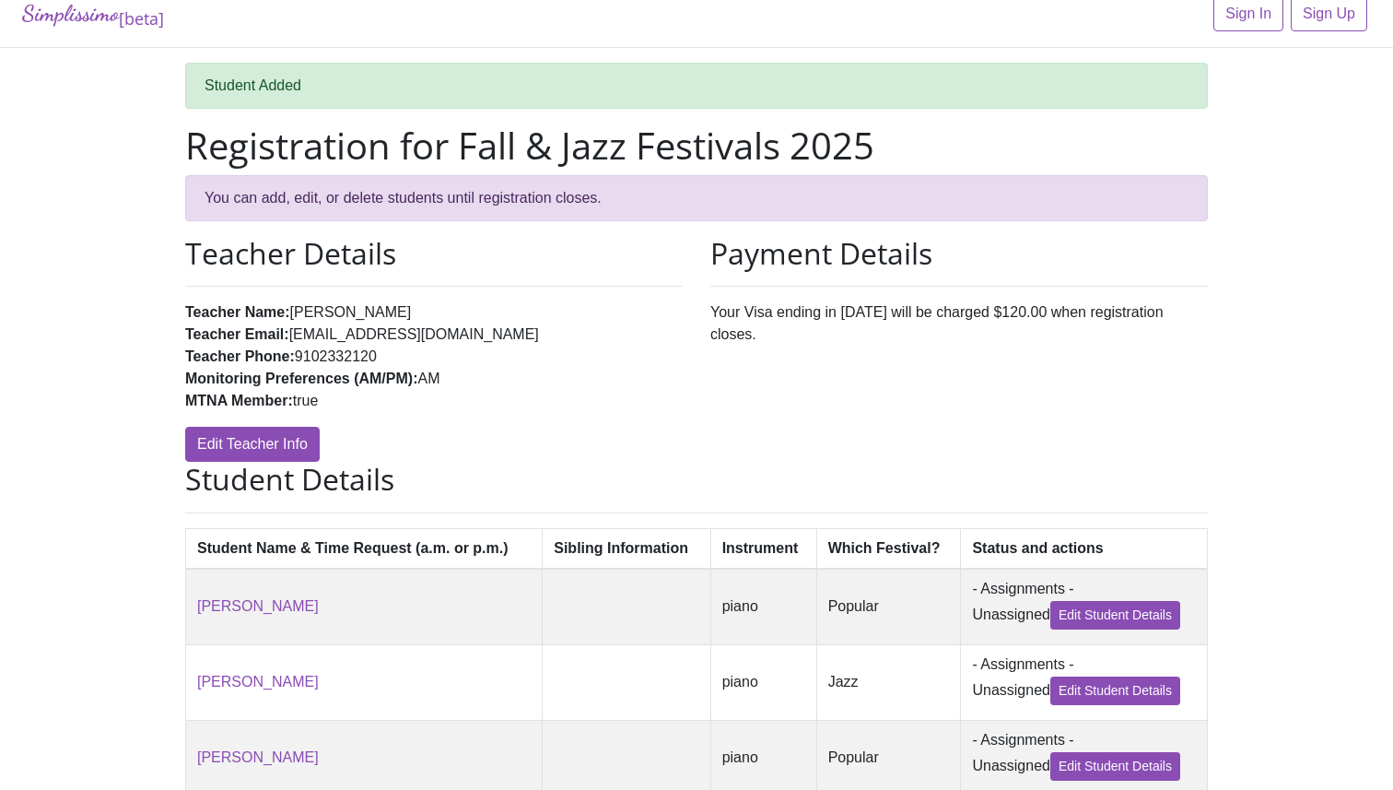
scroll to position [19, 0]
